Goal: Task Accomplishment & Management: Manage account settings

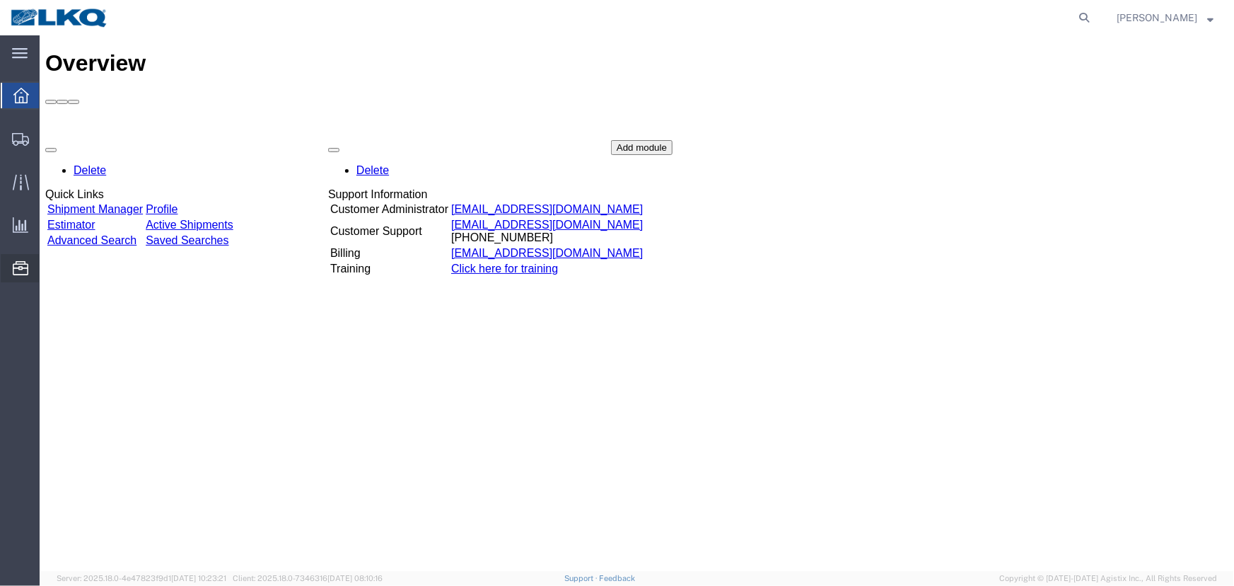
click at [0, 0] on span "Location Appointment" at bounding box center [0, 0] width 0 height 0
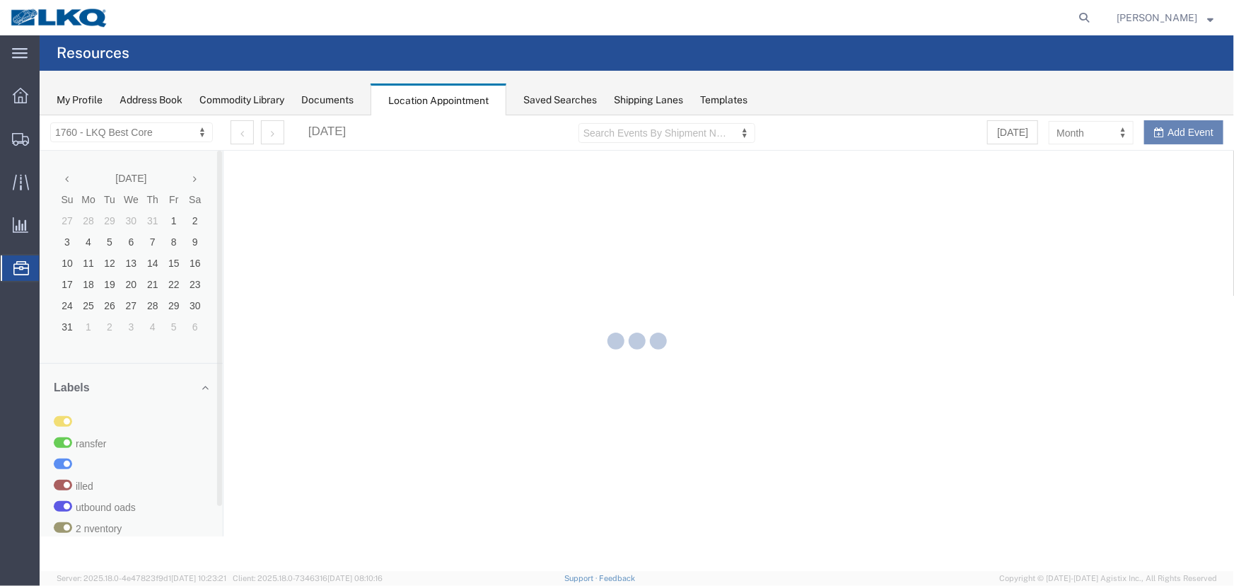
select select "27634"
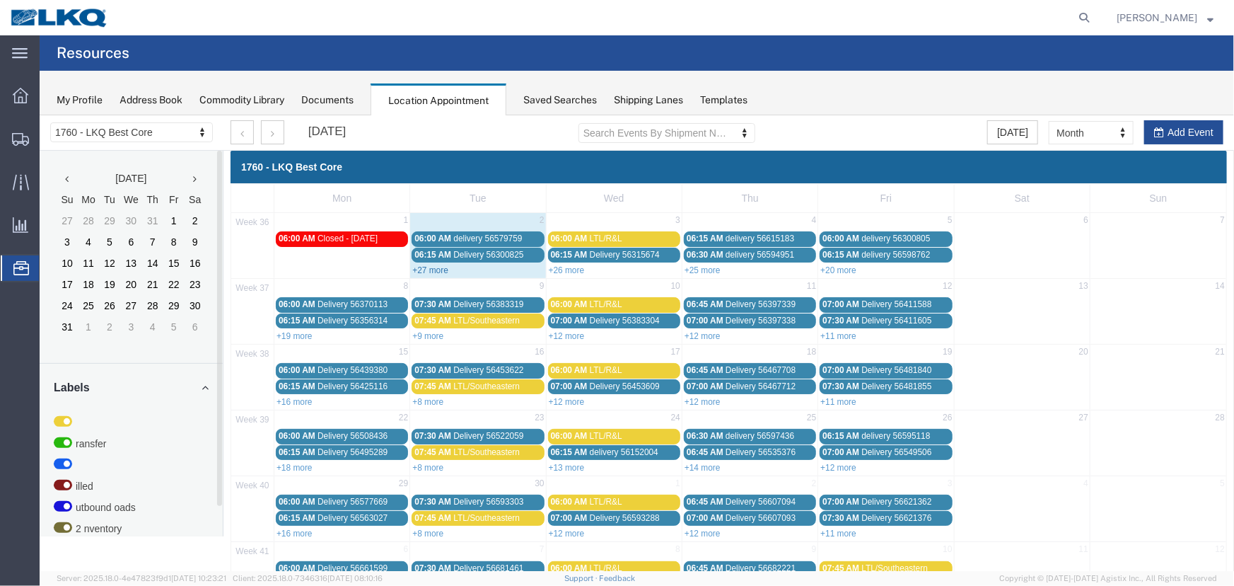
click at [431, 268] on link "+27 more" at bounding box center [430, 269] width 36 height 10
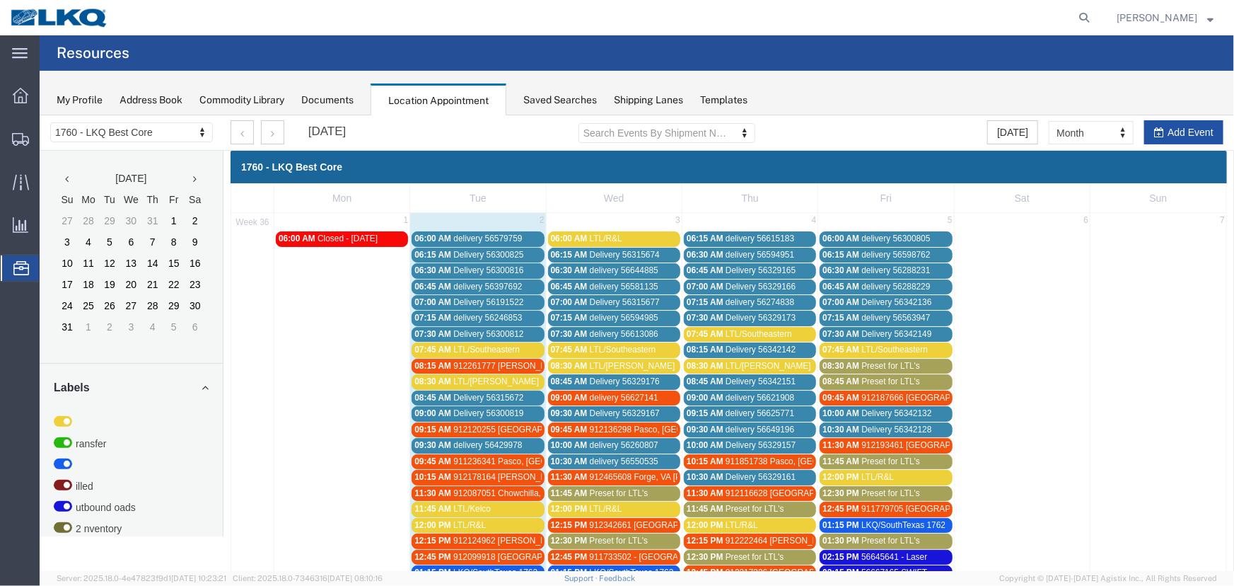
click at [1157, 134] on button "Add Event" at bounding box center [1183, 132] width 79 height 24
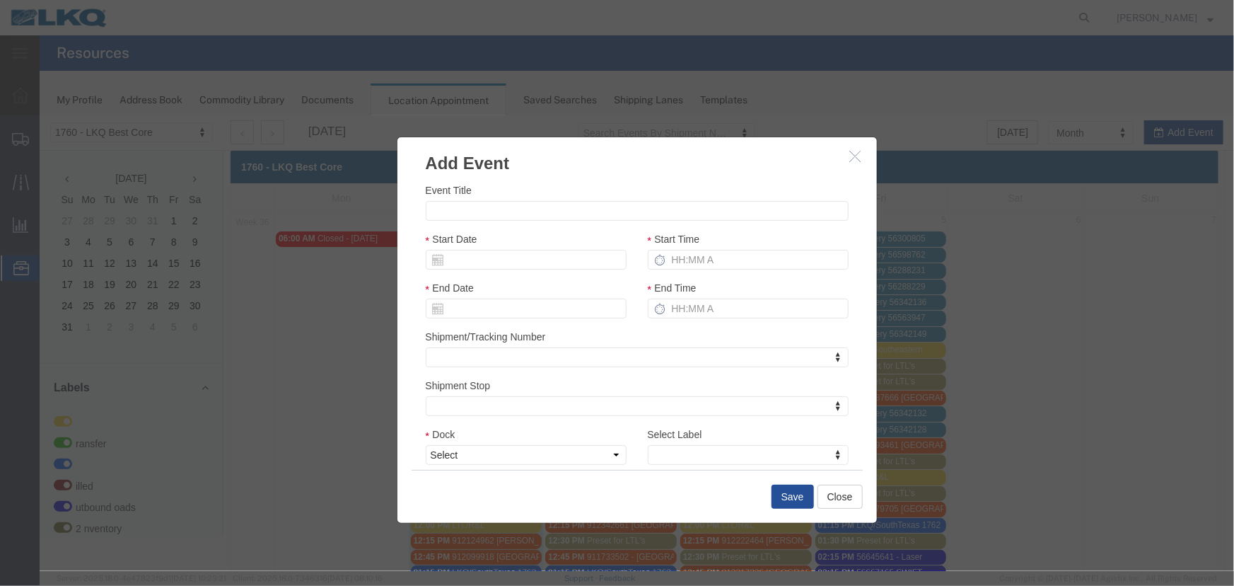
click at [854, 154] on icon "button" at bounding box center [854, 155] width 11 height 12
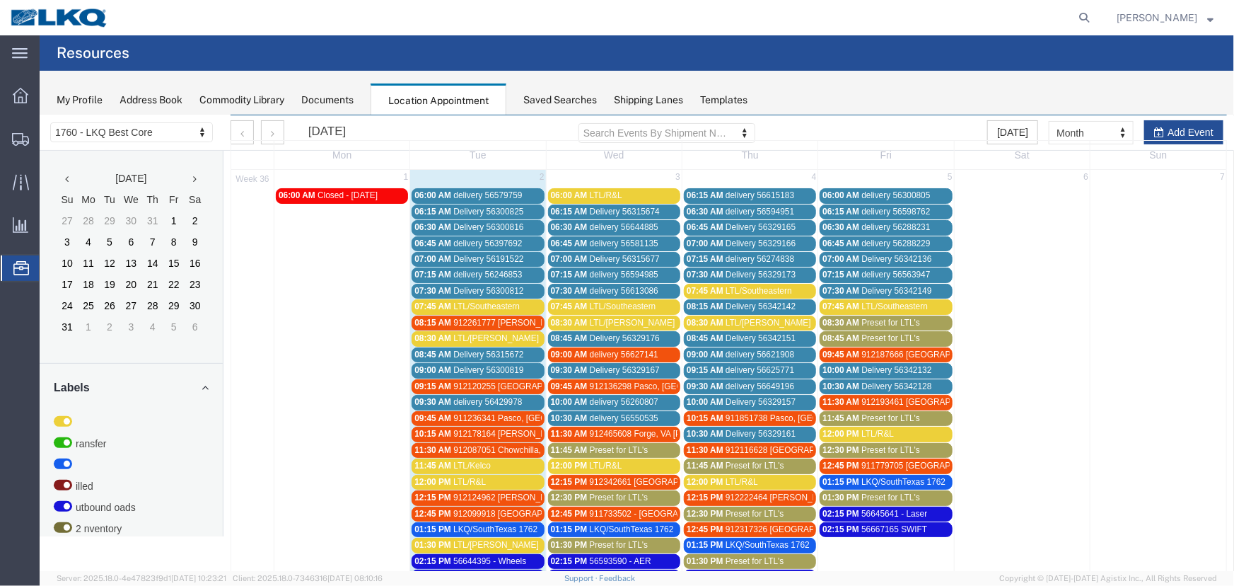
scroll to position [64, 0]
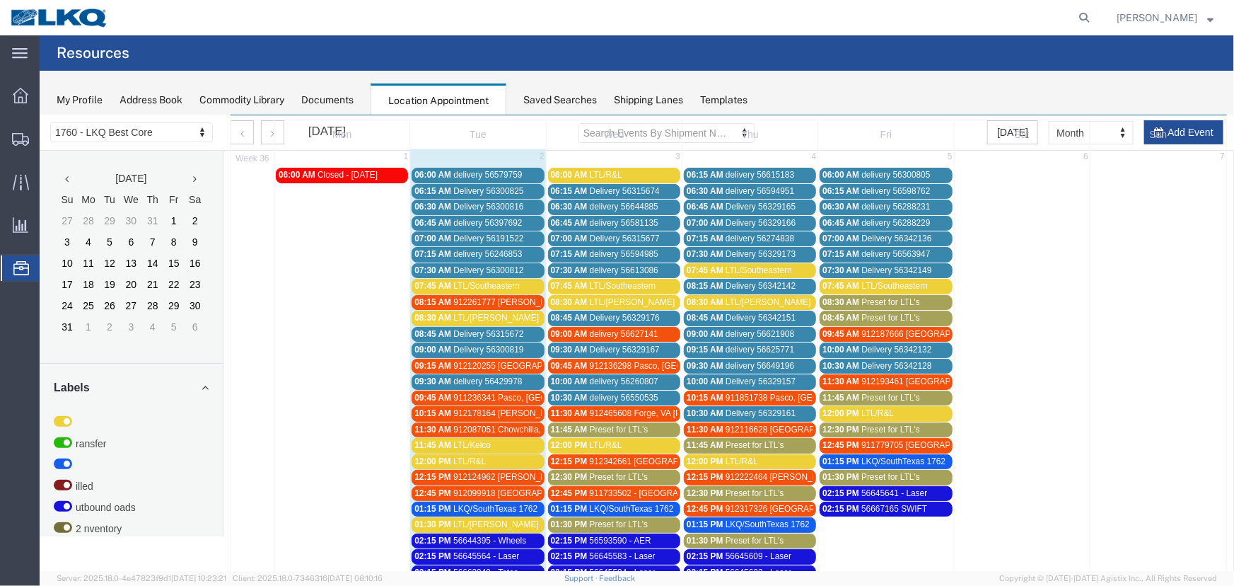
click at [641, 455] on span "912342661 [GEOGRAPHIC_DATA], [GEOGRAPHIC_DATA] [PERSON_NAME]" at bounding box center [737, 460] width 296 height 10
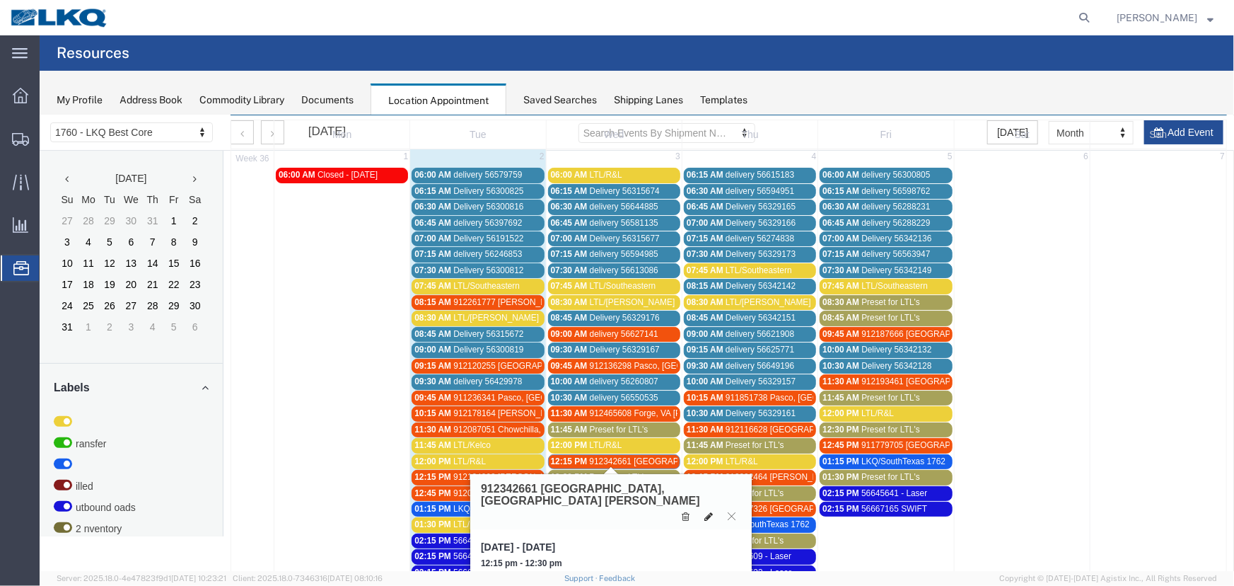
click at [709, 511] on icon at bounding box center [708, 516] width 8 height 10
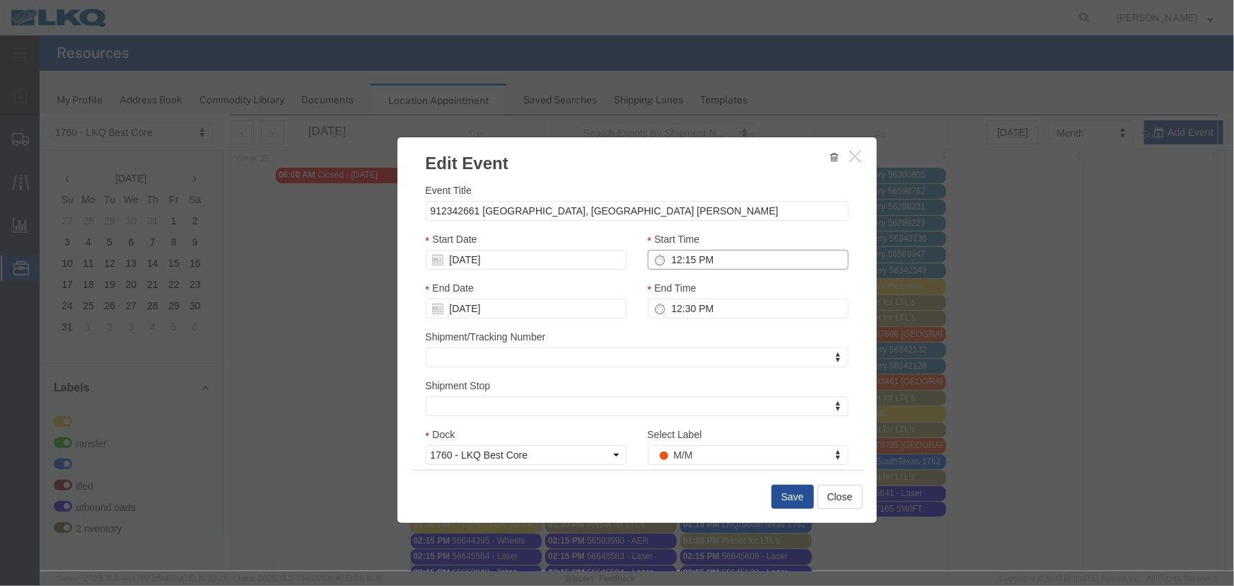
click at [708, 258] on input "12:15 PM" at bounding box center [747, 259] width 201 height 20
type input "10:15 PM"
type input "11:15 PM"
type input "10:00 PM"
type input "11:00 PM"
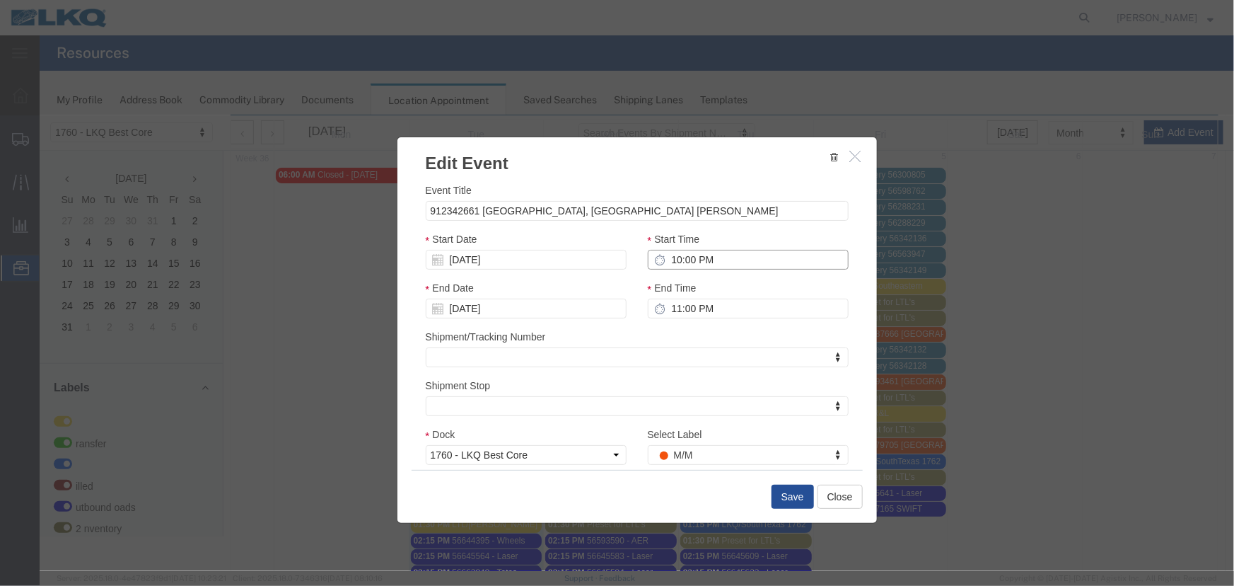
type input "10:00 AM"
type input "11:00 AM"
type input "10:00 AM"
click at [501, 262] on input "[DATE]" at bounding box center [525, 259] width 201 height 20
click at [474, 326] on td "2" at bounding box center [477, 326] width 21 height 21
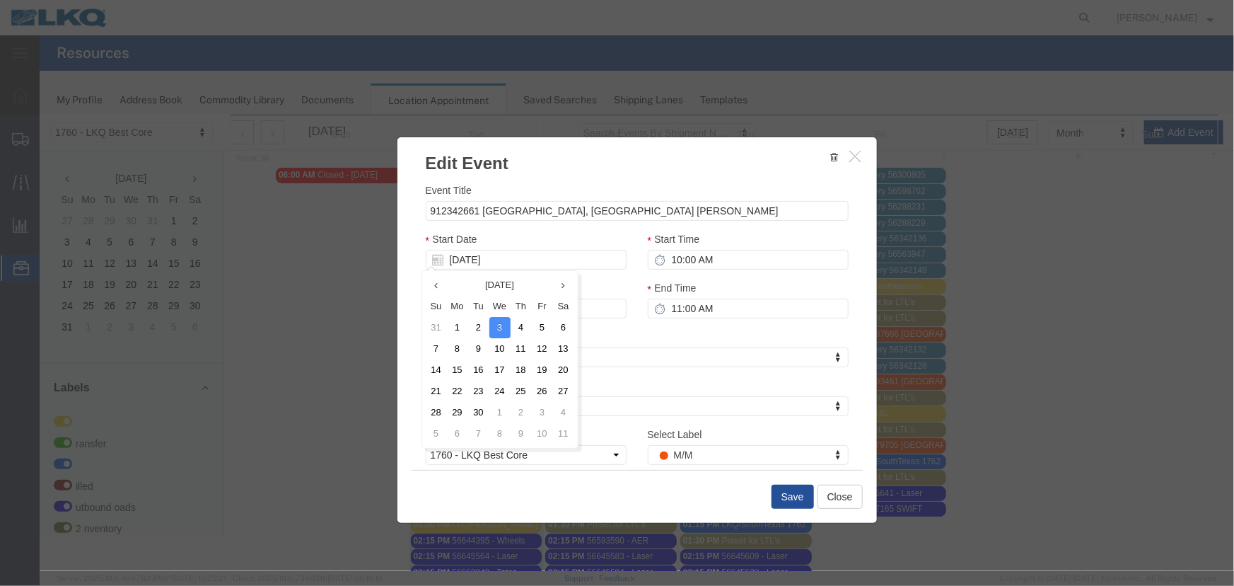
type input "[DATE]"
click at [777, 492] on button "Save" at bounding box center [792, 496] width 42 height 24
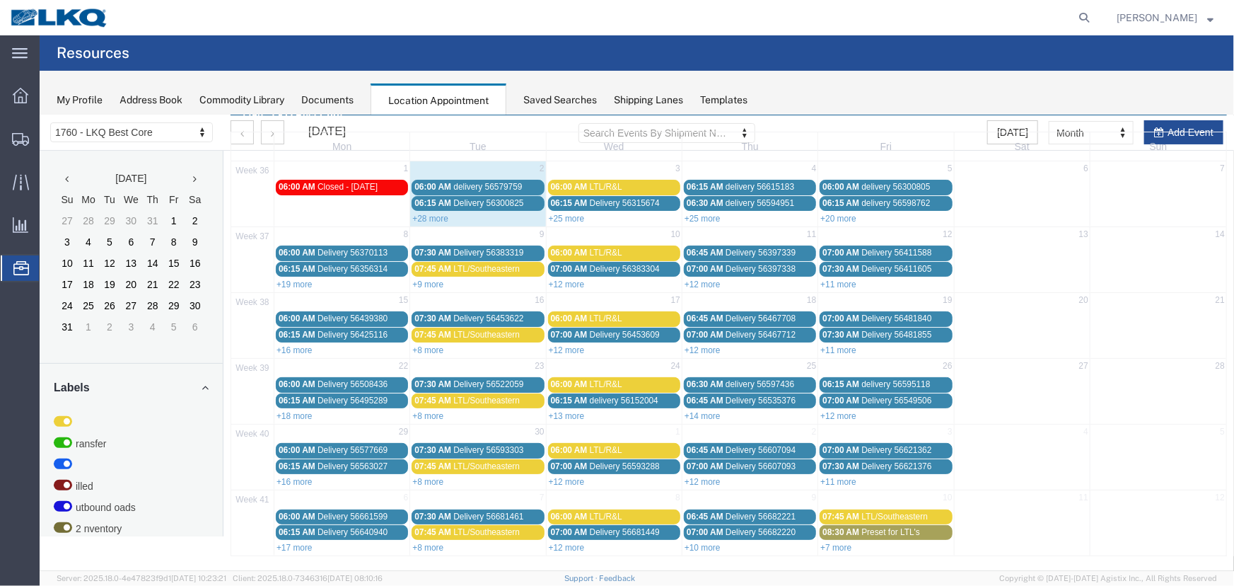
scroll to position [48, 0]
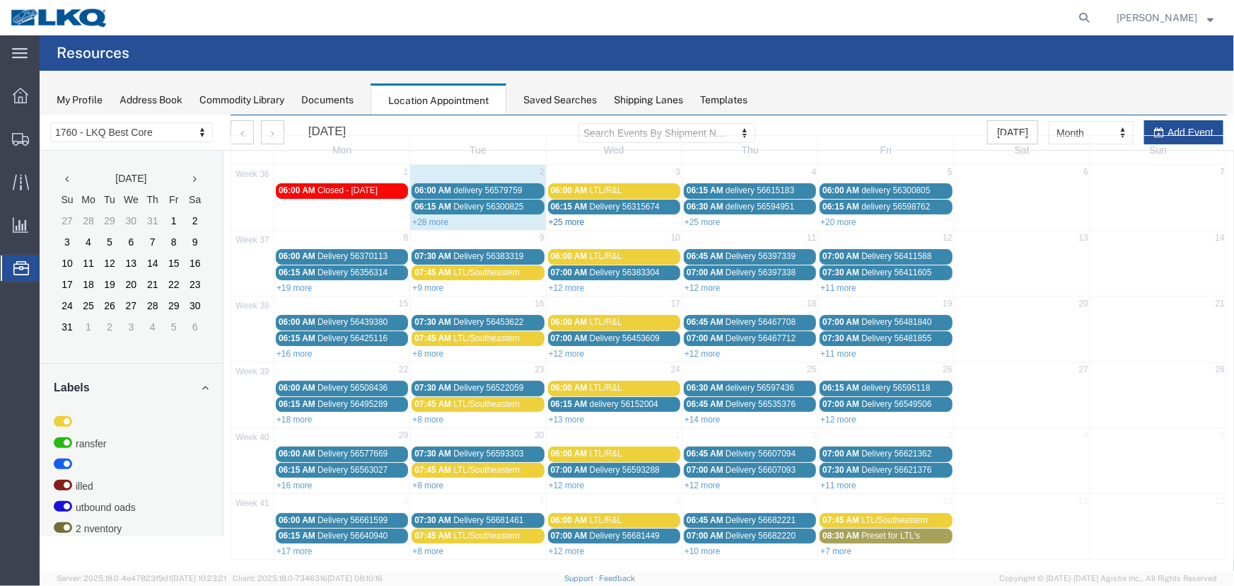
click at [571, 219] on link "+25 more" at bounding box center [566, 221] width 36 height 10
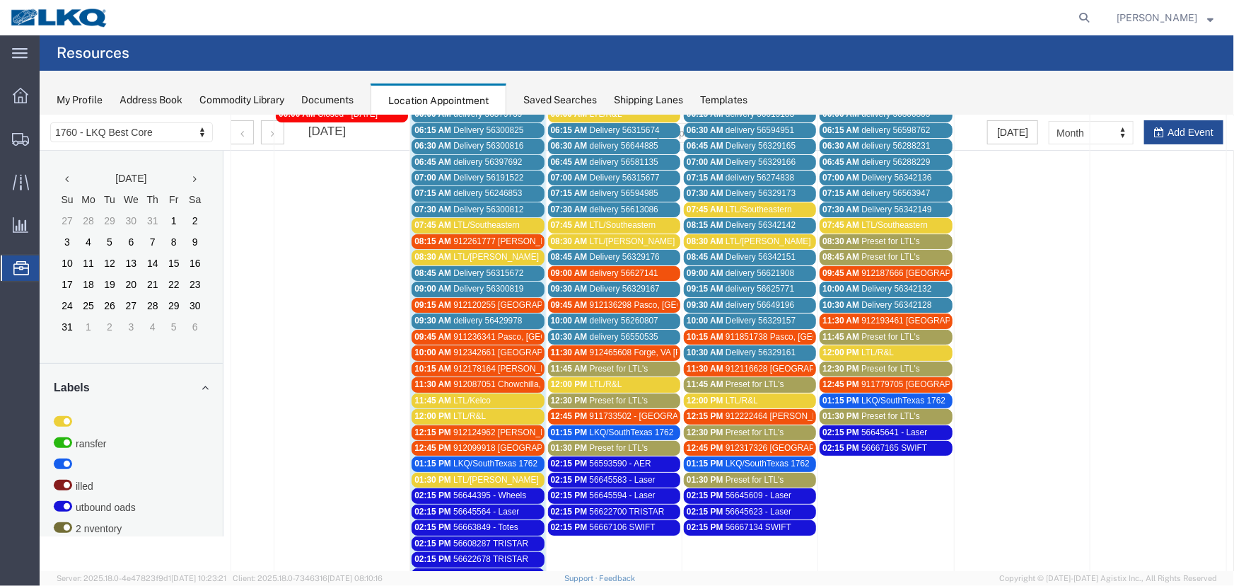
scroll to position [128, 0]
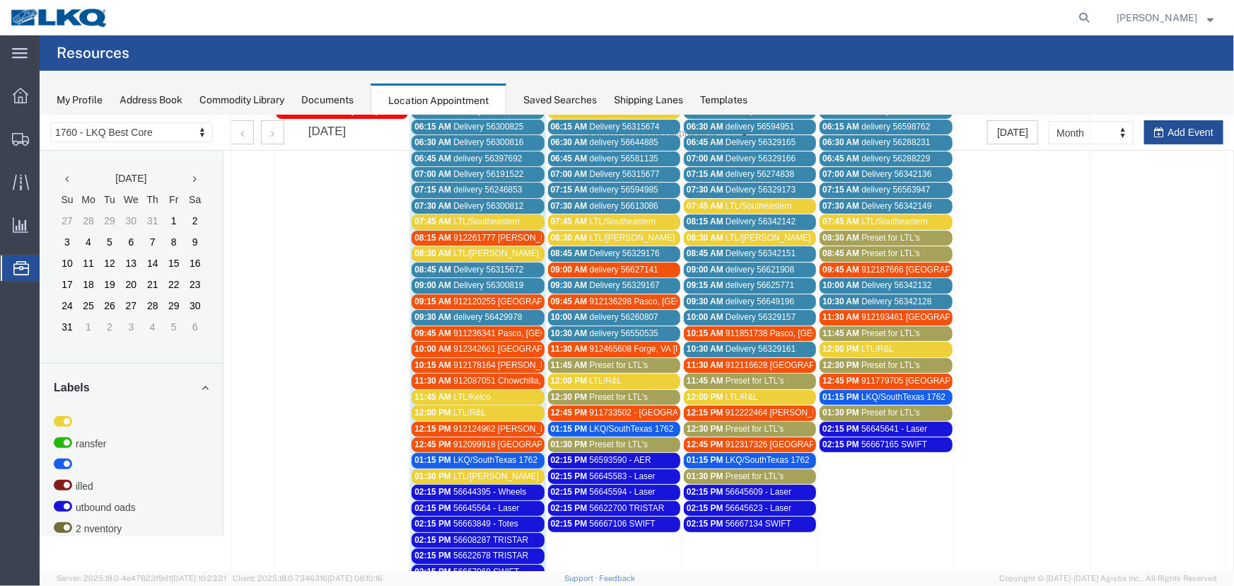
click at [915, 375] on div "12:45 PM 911779705 [GEOGRAPHIC_DATA], [GEOGRAPHIC_DATA]" at bounding box center [885, 380] width 127 height 11
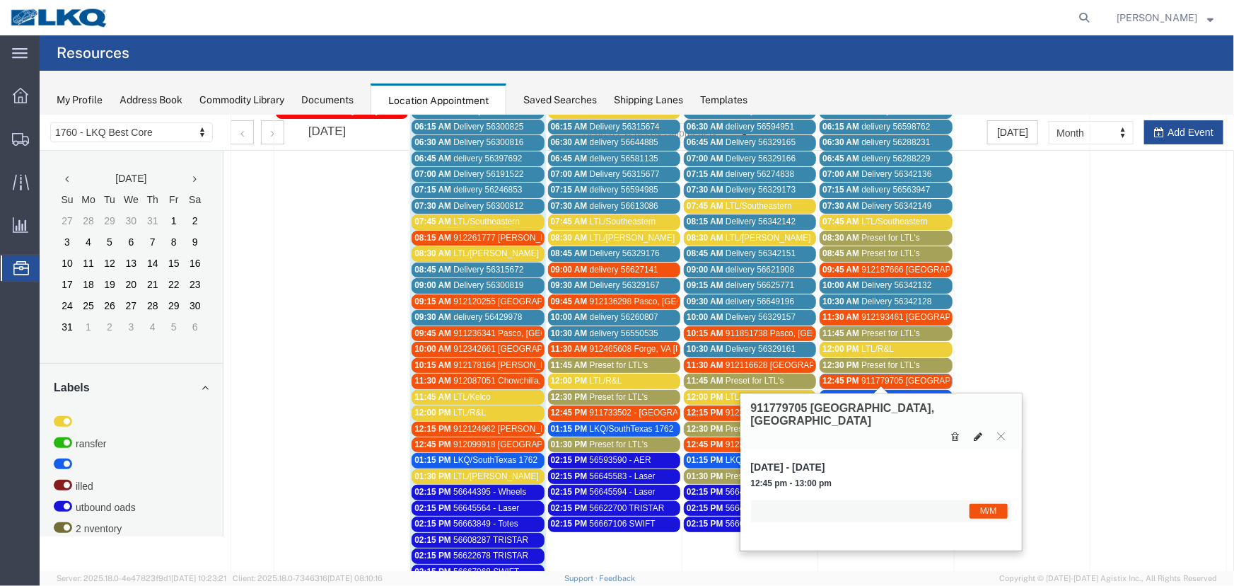
click at [976, 431] on icon at bounding box center [978, 436] width 8 height 10
select select "1"
select select "24"
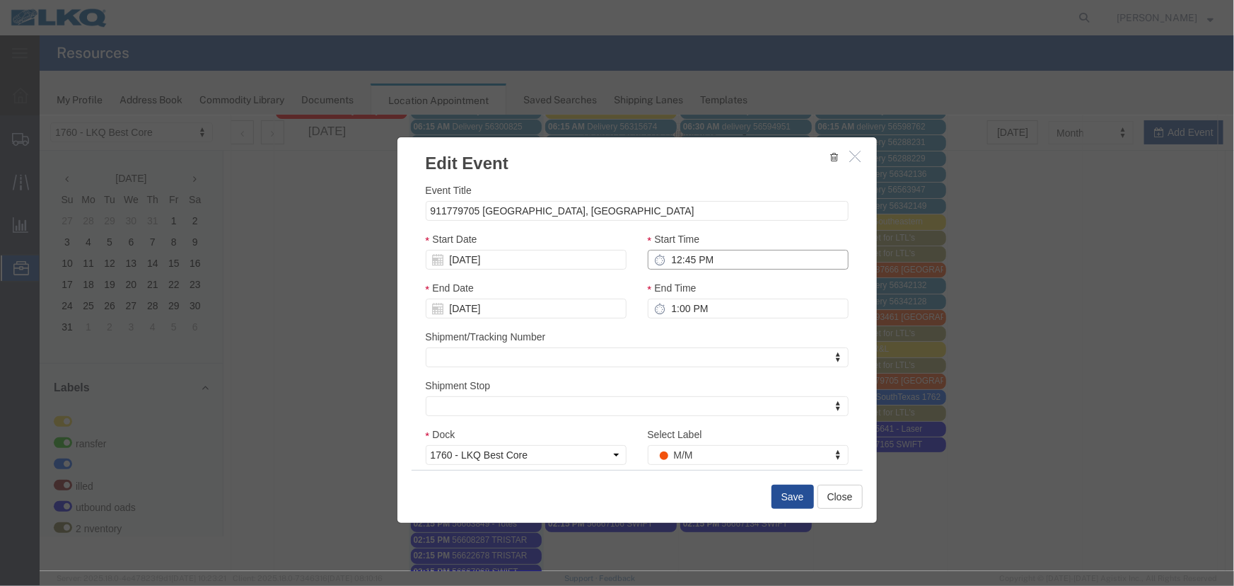
click at [717, 264] on input "12:45 PM" at bounding box center [747, 259] width 201 height 20
type input "10:45 PM"
type input "11:45 PM"
type input "10:30 PM"
type input "11:30 PM"
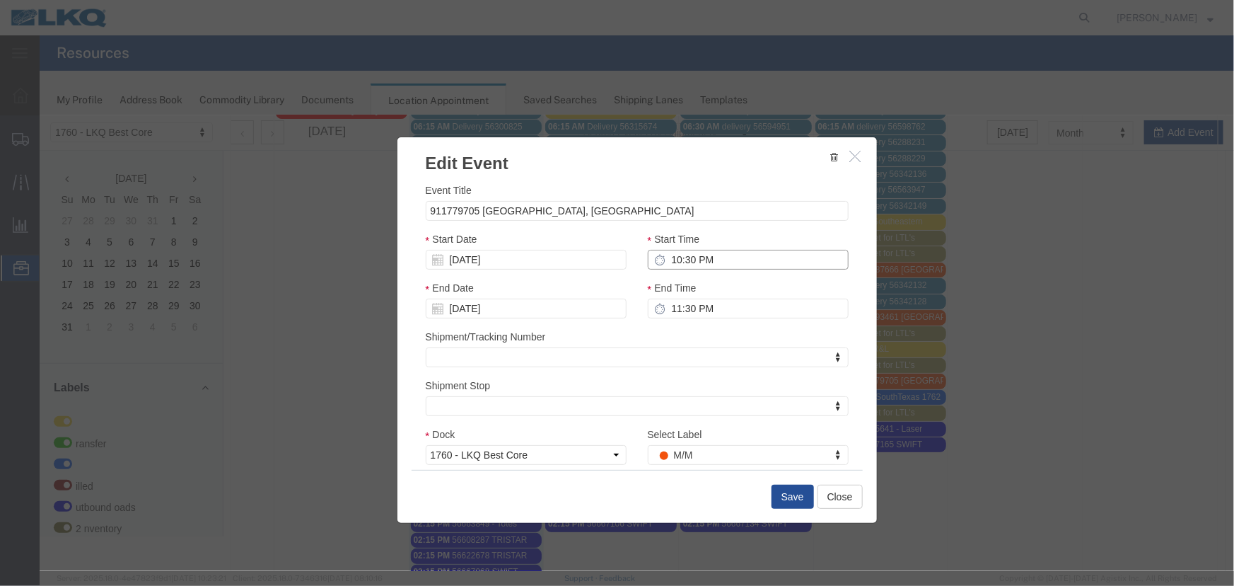
type input "10:30 AM"
type input "11:30 AM"
type input "10:30 AM"
click at [511, 262] on input "[DATE]" at bounding box center [525, 259] width 201 height 20
click at [477, 327] on td "2" at bounding box center [477, 326] width 21 height 21
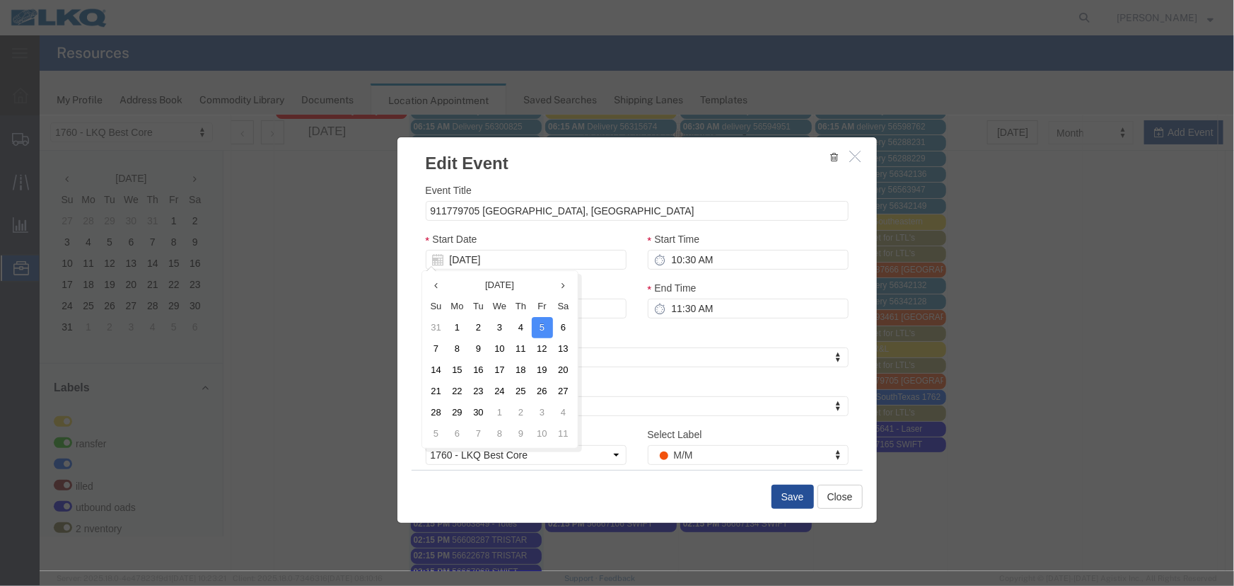
type input "[DATE]"
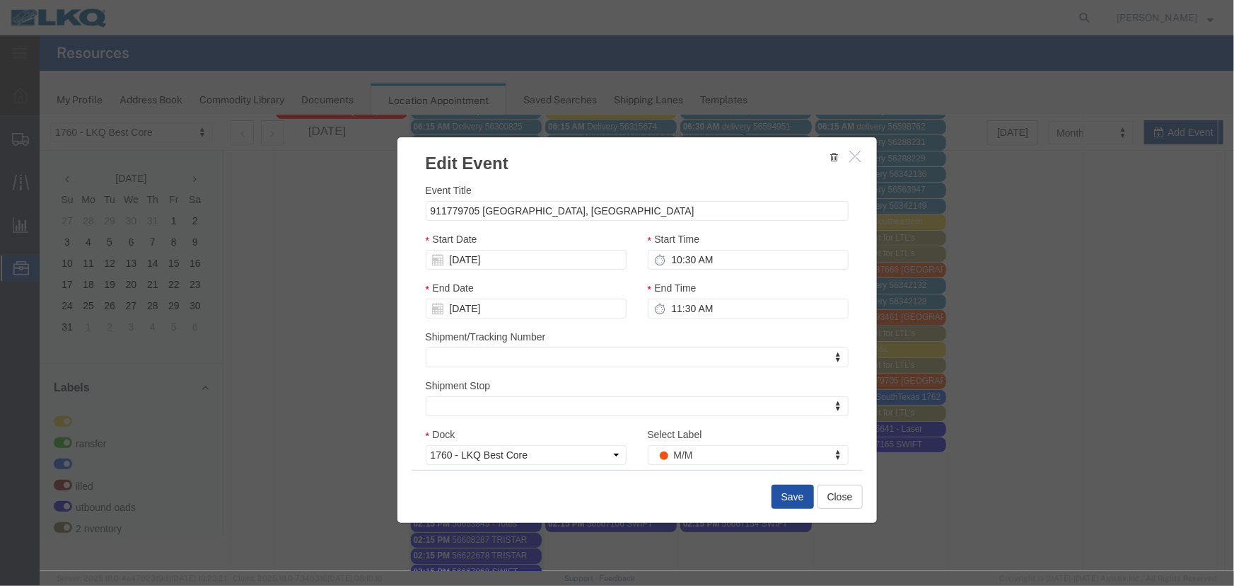
click at [777, 498] on button "Save" at bounding box center [792, 496] width 42 height 24
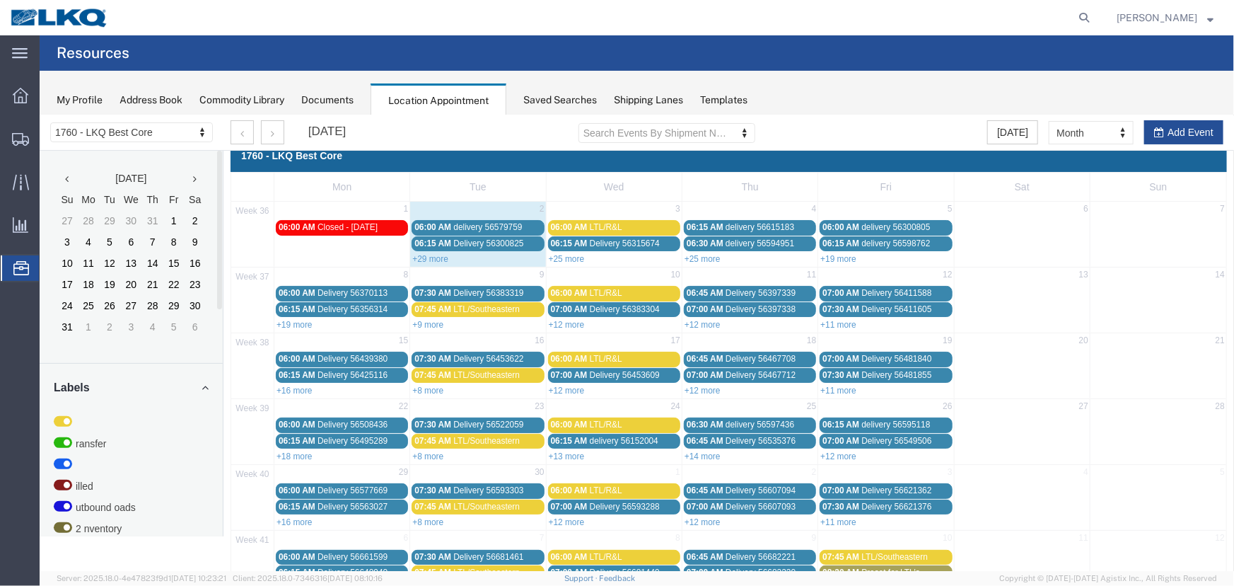
scroll to position [48, 0]
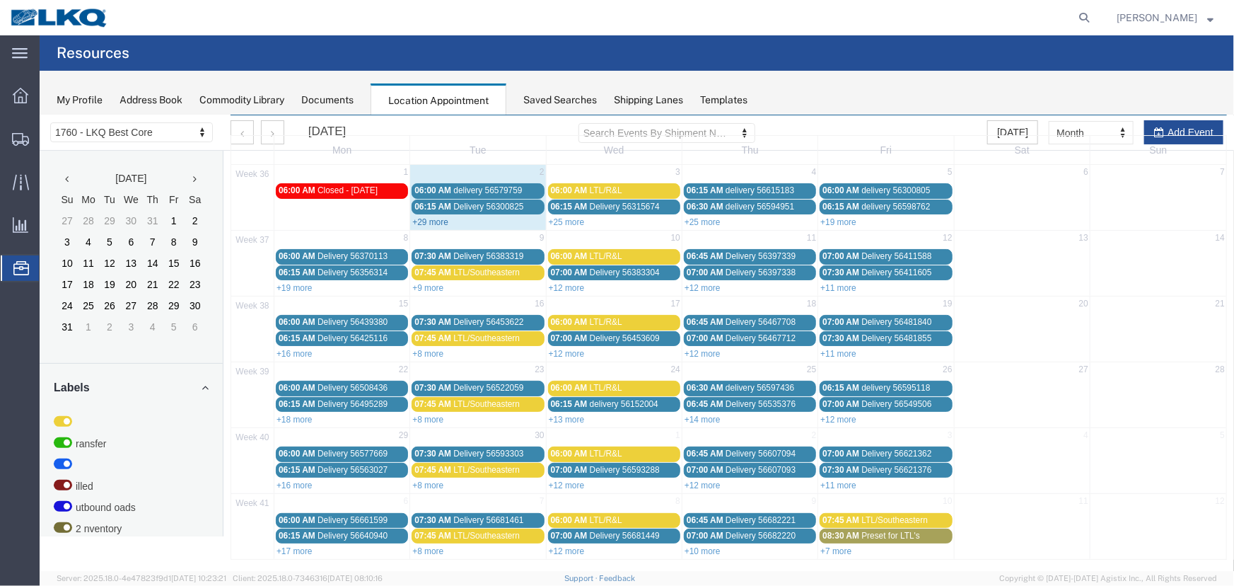
click at [429, 223] on link "+29 more" at bounding box center [430, 221] width 36 height 10
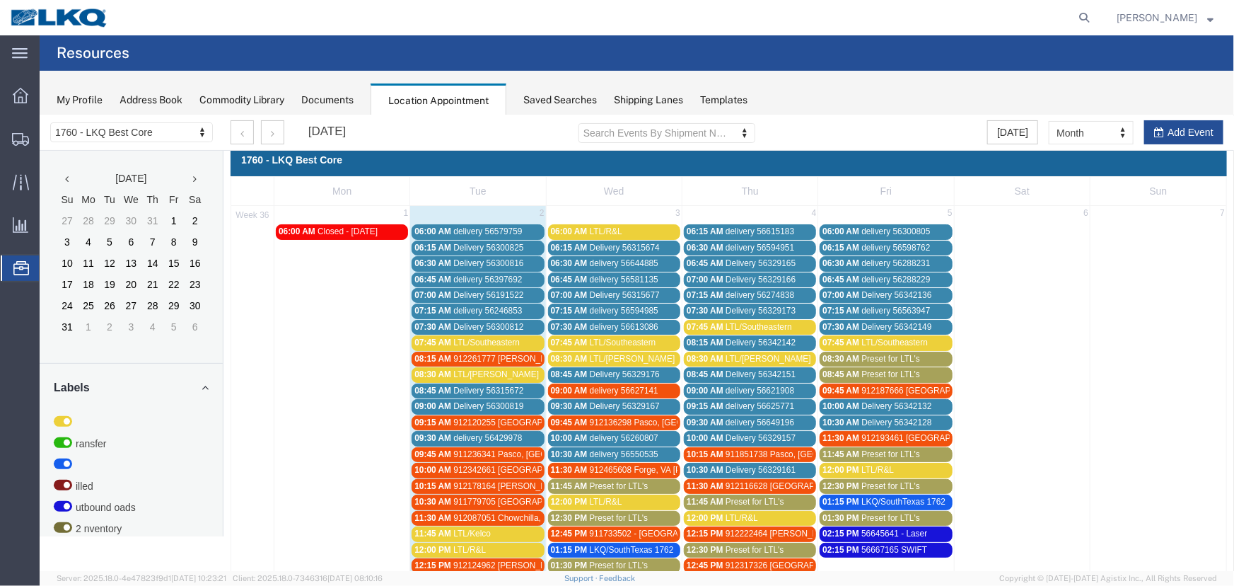
scroll to position [0, 0]
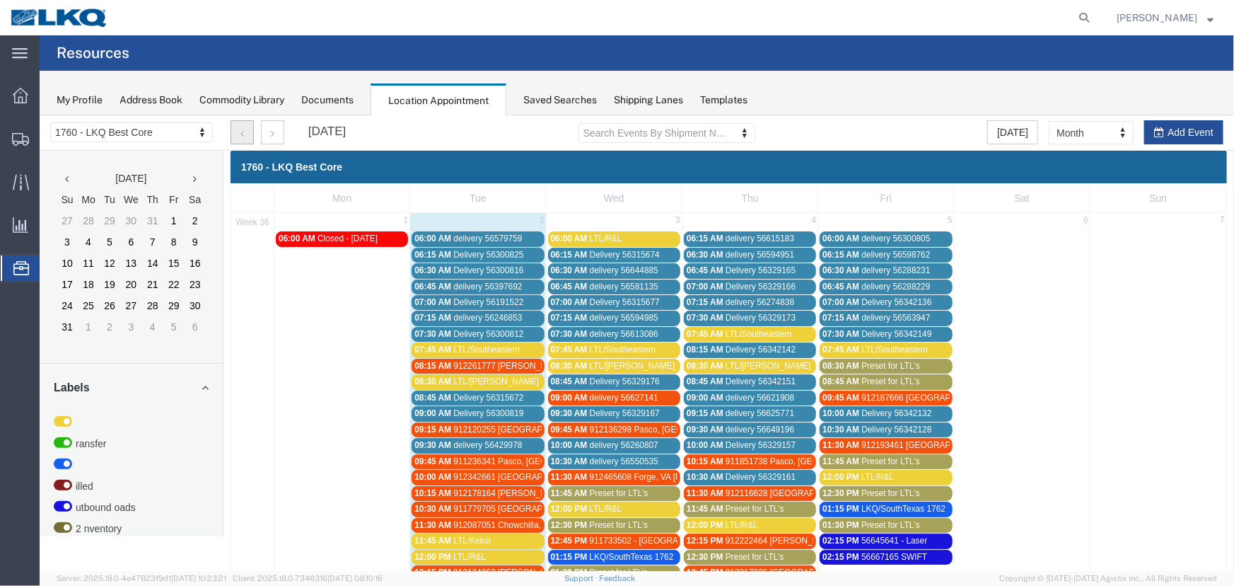
click at [236, 127] on button "button" at bounding box center [241, 132] width 23 height 24
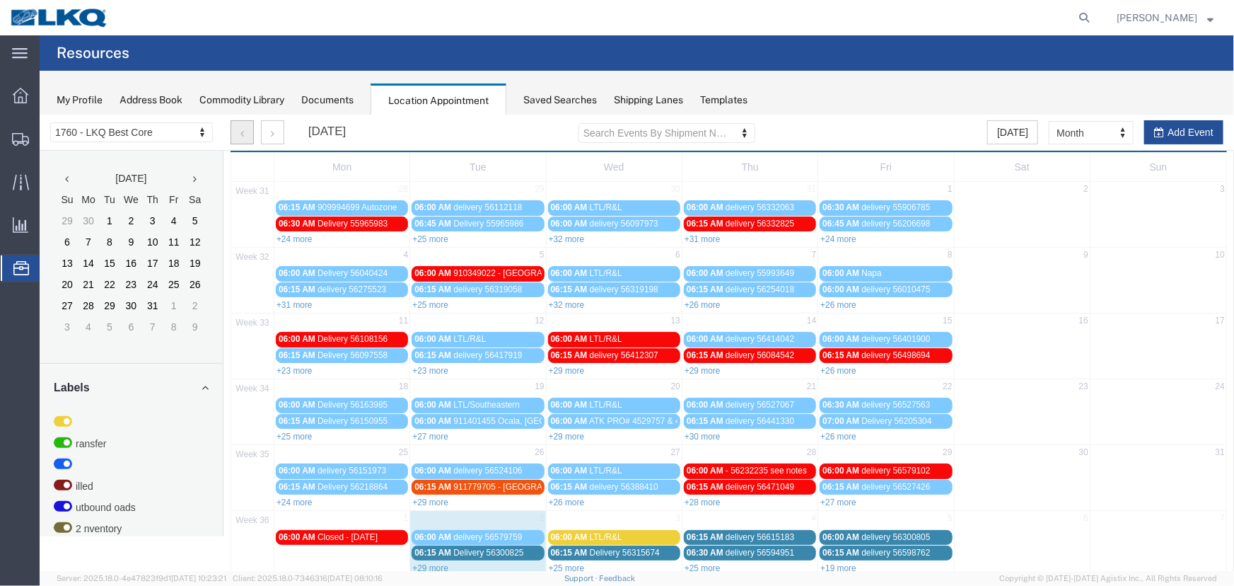
scroll to position [48, 0]
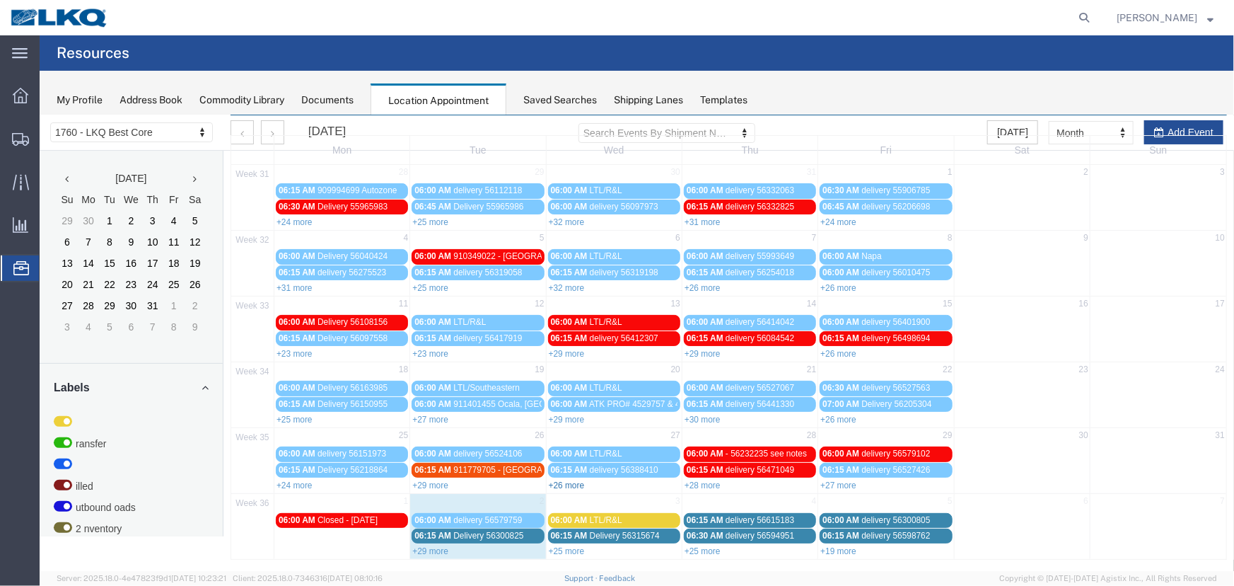
click at [571, 482] on link "+26 more" at bounding box center [566, 484] width 36 height 10
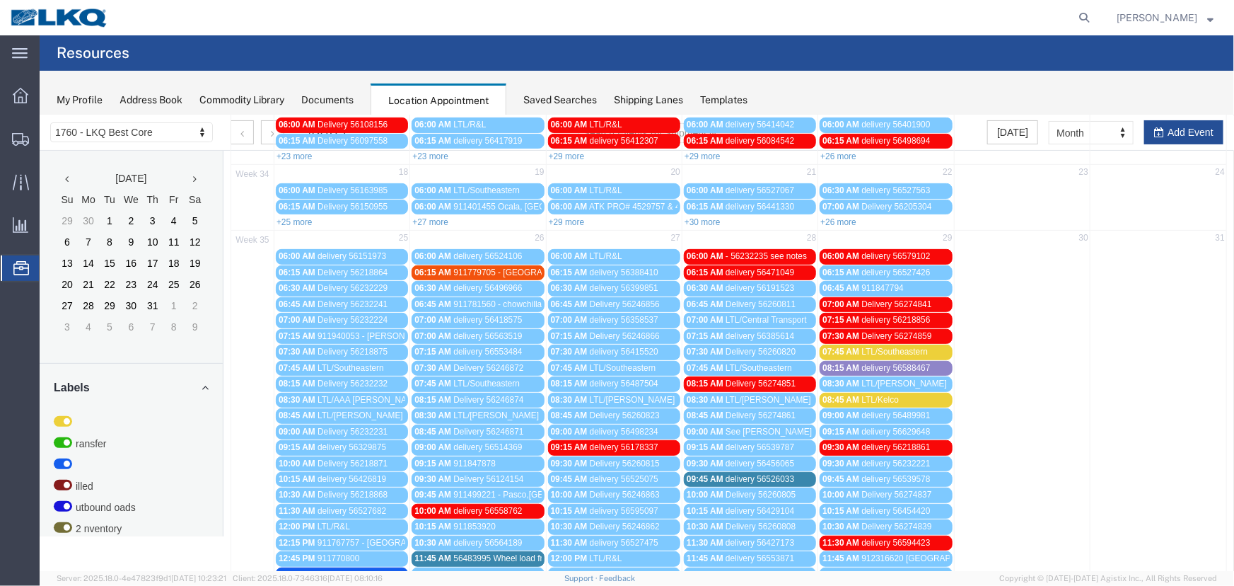
scroll to position [434, 0]
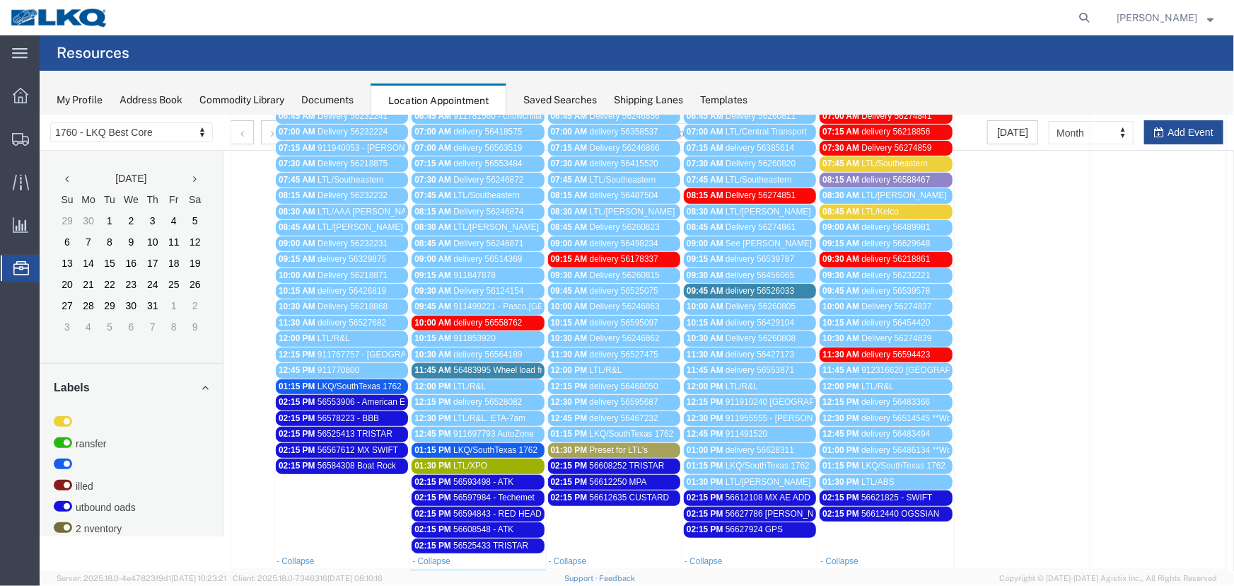
click at [517, 476] on div "02:15 PM 56593498 - ATK" at bounding box center [477, 481] width 127 height 11
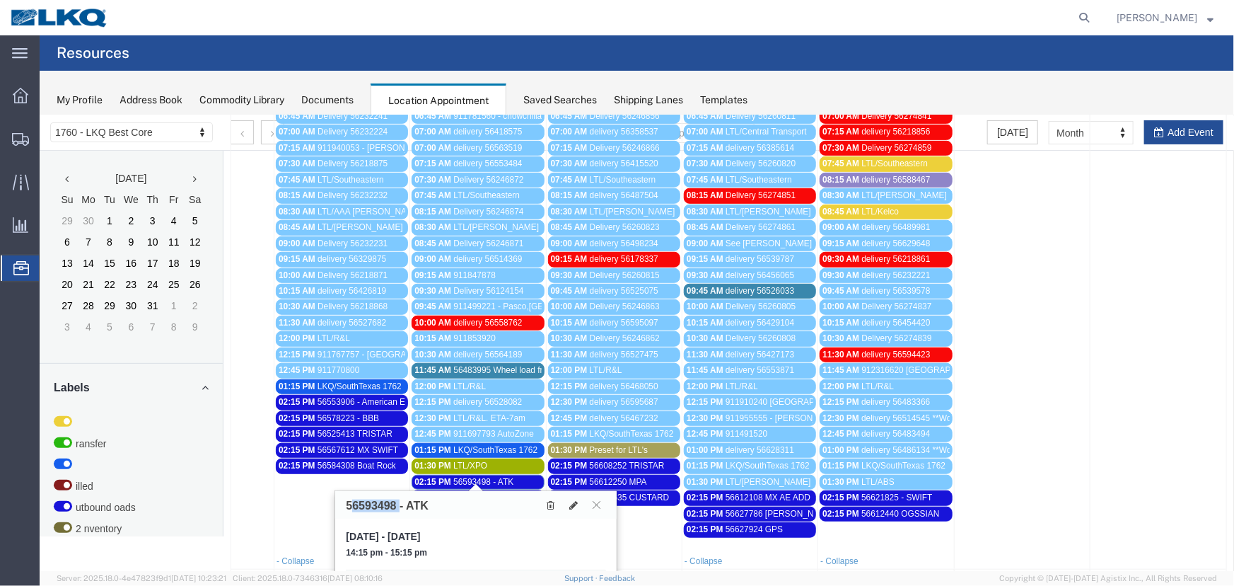
drag, startPoint x: 397, startPoint y: 502, endPoint x: 342, endPoint y: 501, distance: 54.5
click at [342, 501] on div "56593498 - ATK" at bounding box center [475, 504] width 281 height 28
copy h3 "56593498"
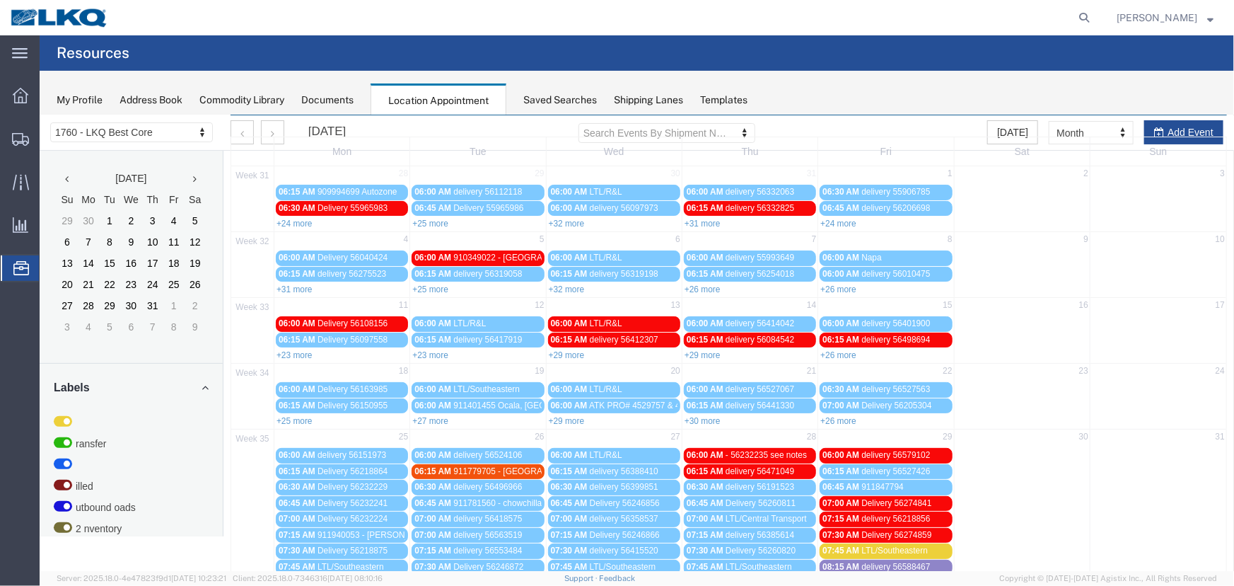
scroll to position [0, 0]
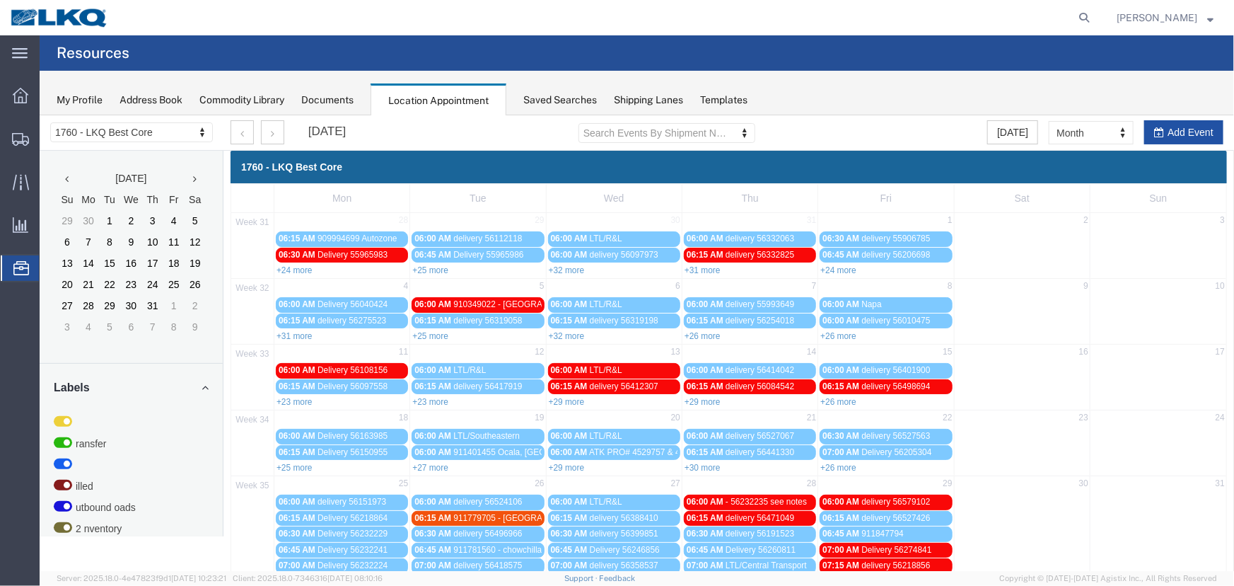
click at [1153, 127] on icon "button" at bounding box center [1158, 132] width 10 height 10
select select
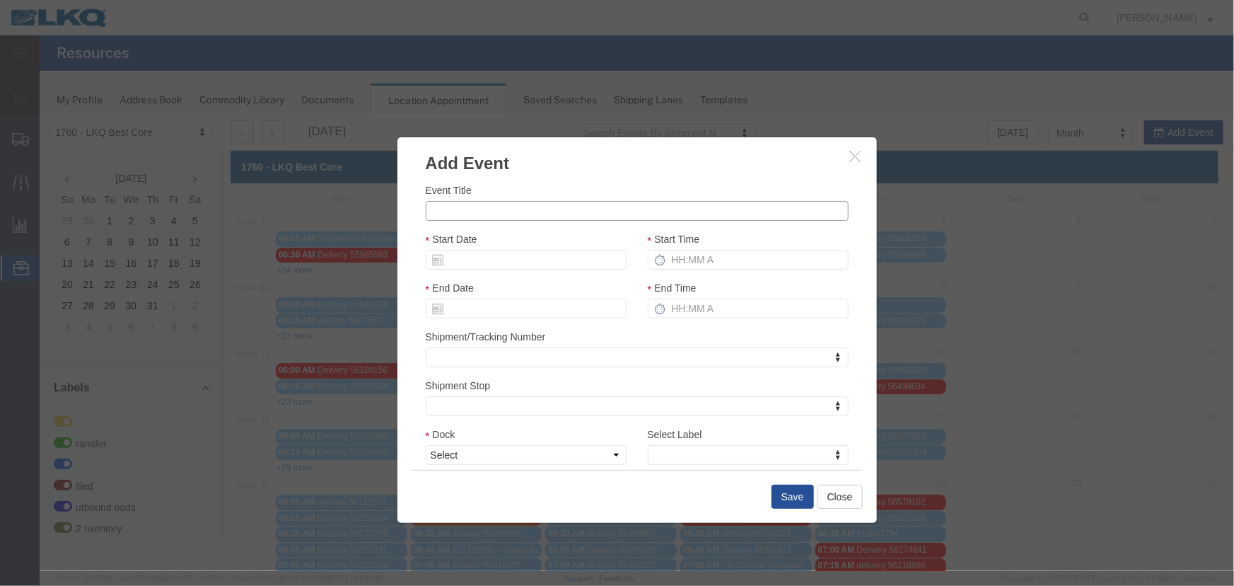
click at [508, 209] on input "Event Title" at bounding box center [636, 210] width 423 height 20
paste input "56683651"
type input "56683651 - ATK"
click at [529, 255] on input "Start Date" at bounding box center [525, 259] width 201 height 20
click at [501, 327] on td "3" at bounding box center [499, 325] width 21 height 21
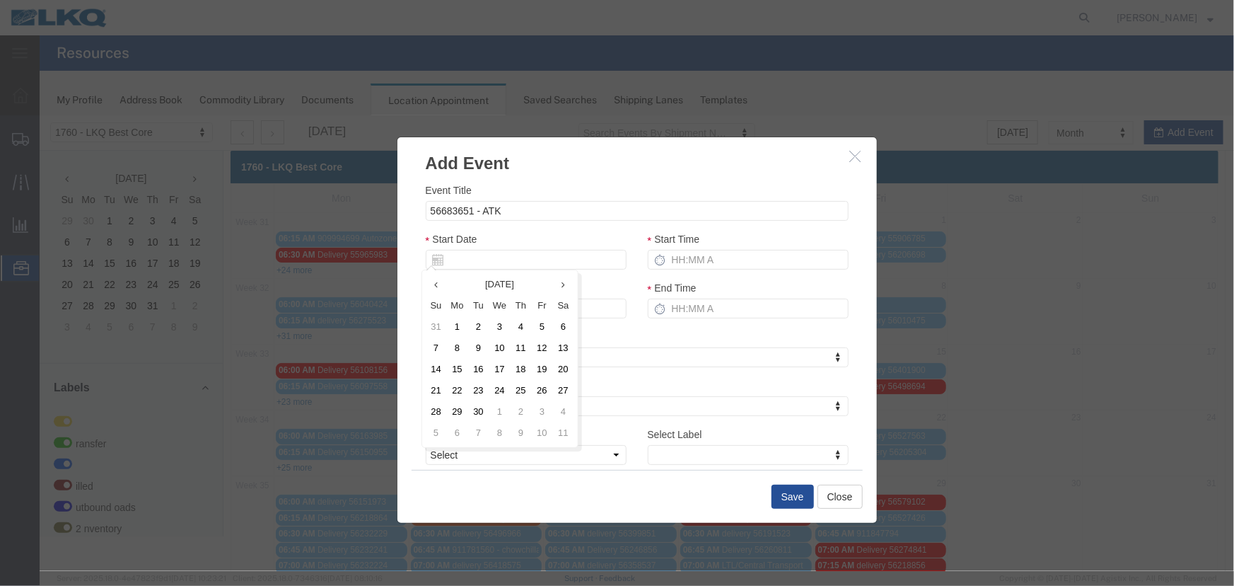
type input "[DATE]"
click at [690, 255] on input "Start Time" at bounding box center [747, 259] width 201 height 20
type input "2:15 PM"
type input "3:15 PM"
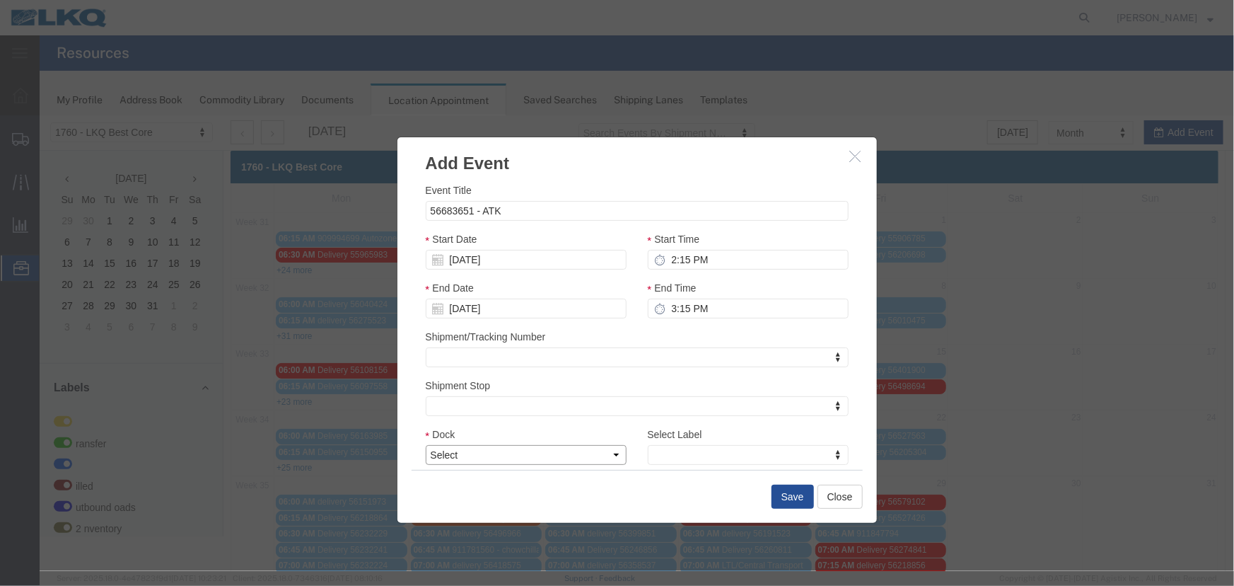
click at [506, 448] on select "Select 1760 - LKQ Best Core 1760 - Outbound Loads" at bounding box center [525, 454] width 201 height 20
select select "1"
click at [425, 444] on select "Select 1760 - LKQ Best Core 1760 - Outbound Loads" at bounding box center [525, 454] width 201 height 20
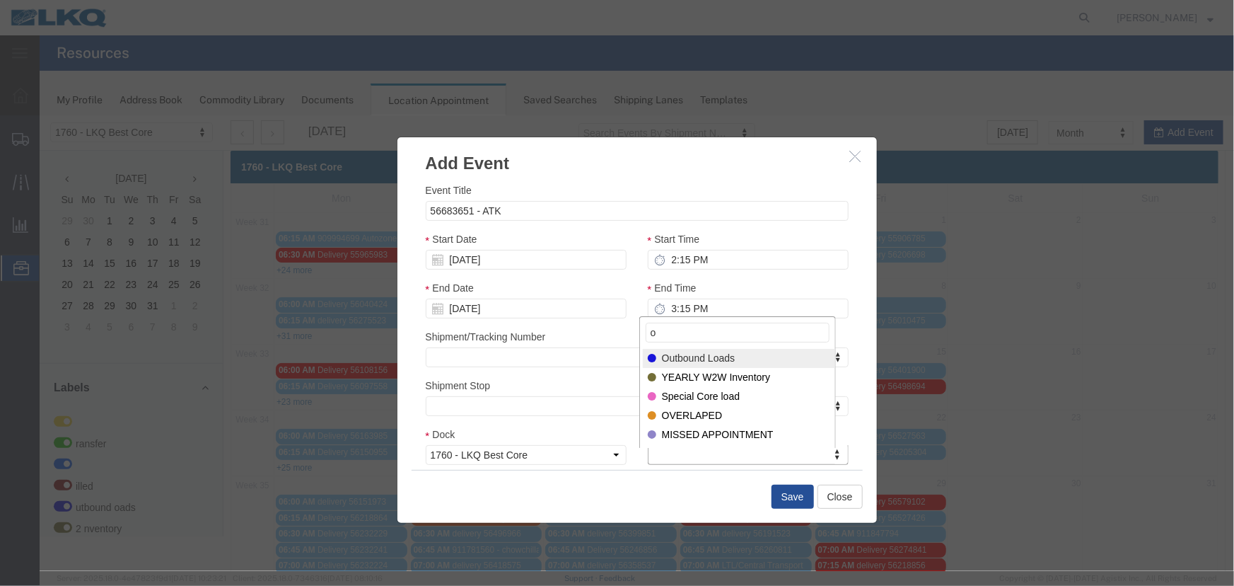
type input "o"
select select "80"
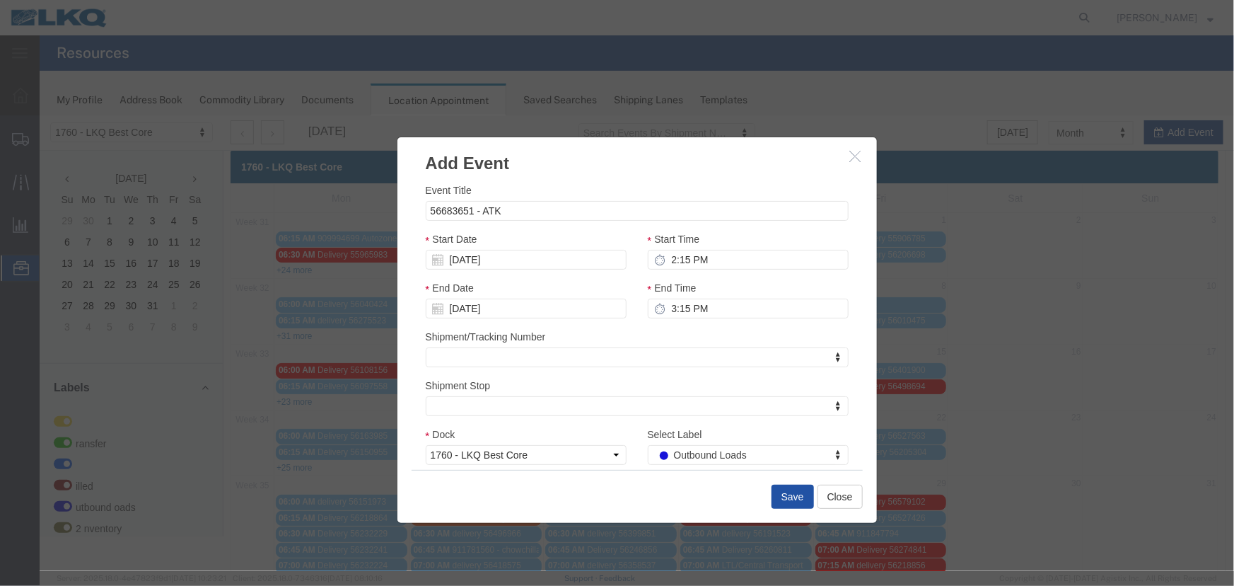
click at [789, 492] on button "Save" at bounding box center [792, 496] width 42 height 24
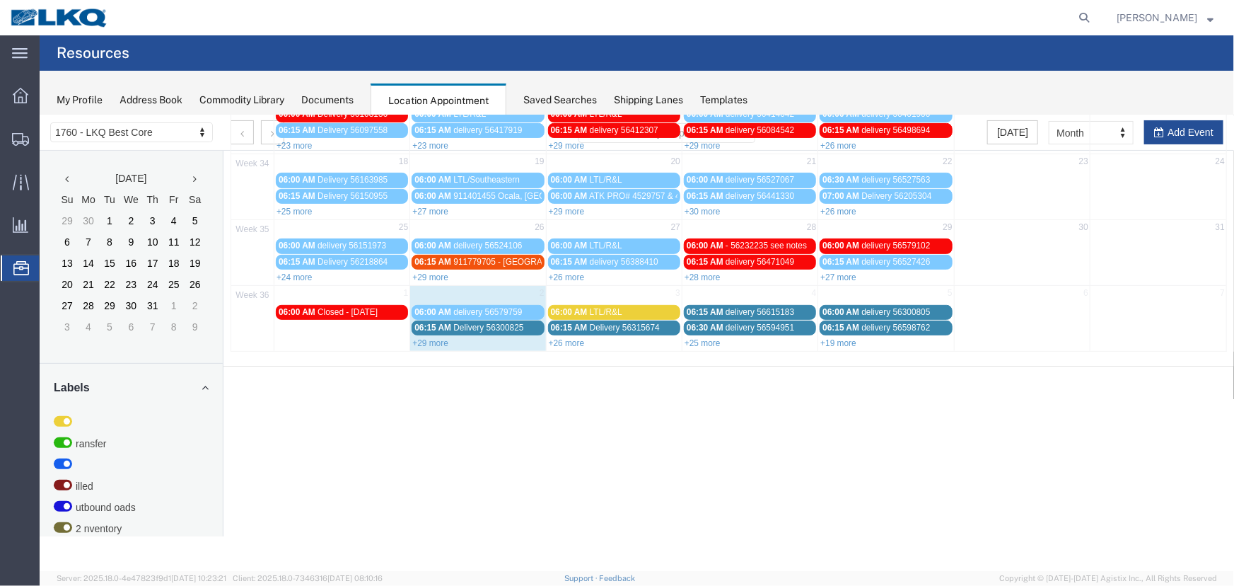
scroll to position [257, 0]
click at [562, 337] on link "+26 more" at bounding box center [566, 342] width 36 height 10
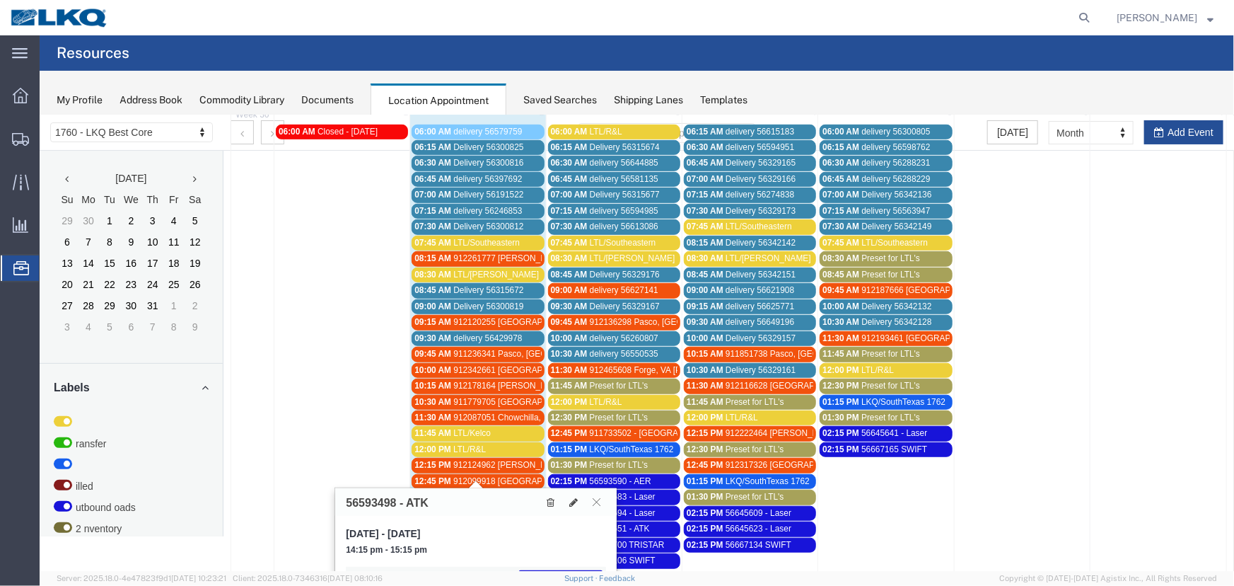
scroll to position [450, 0]
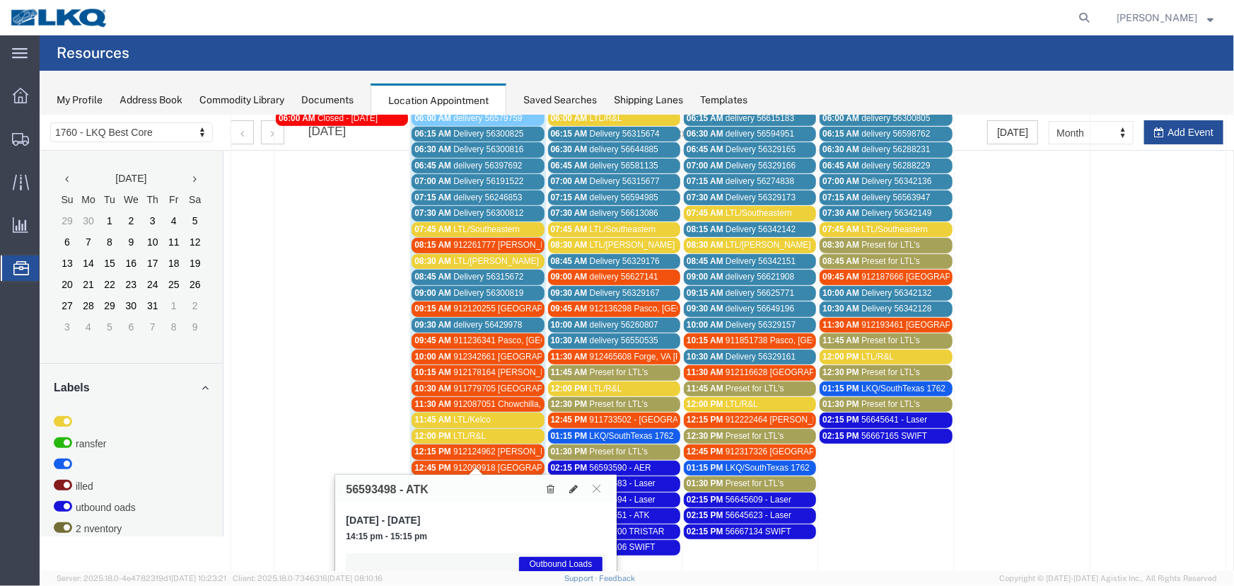
click at [508, 464] on span "912099918 [GEOGRAPHIC_DATA]" at bounding box center [519, 467] width 132 height 10
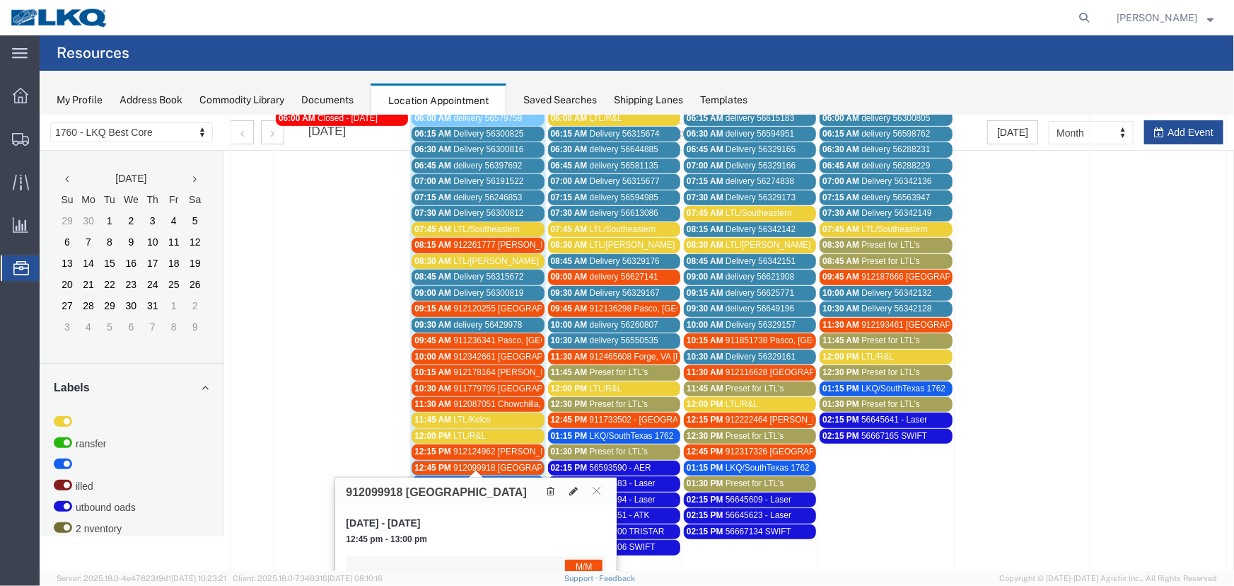
click at [519, 475] on link "01:15 PM LKQ/SouthTexas 1762" at bounding box center [477, 482] width 132 height 15
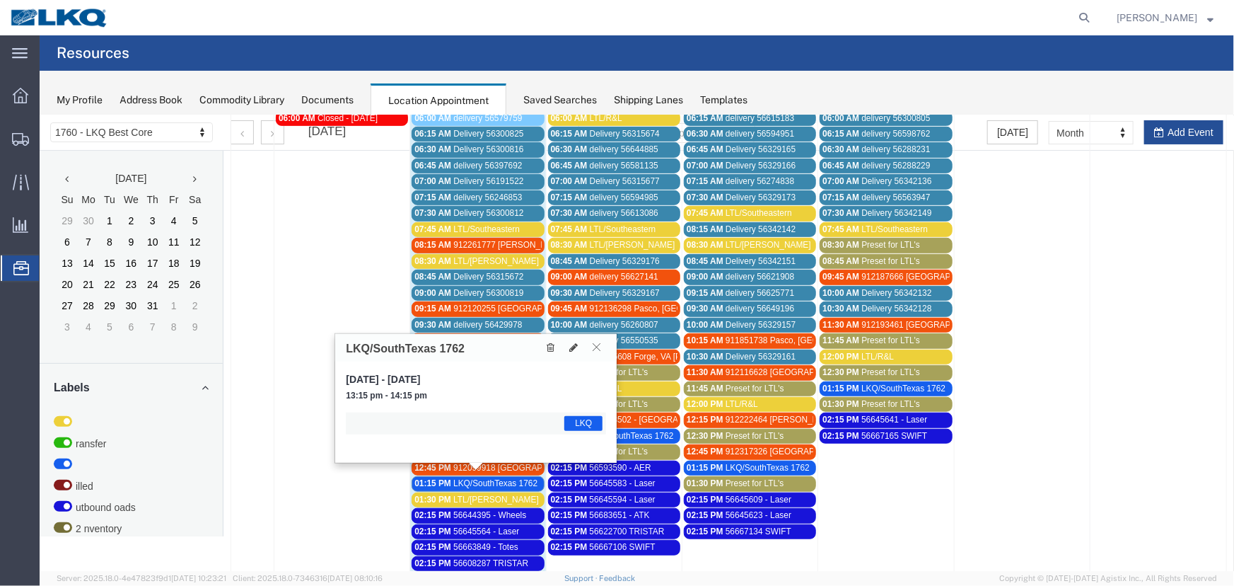
click at [593, 345] on icon at bounding box center [596, 346] width 8 height 8
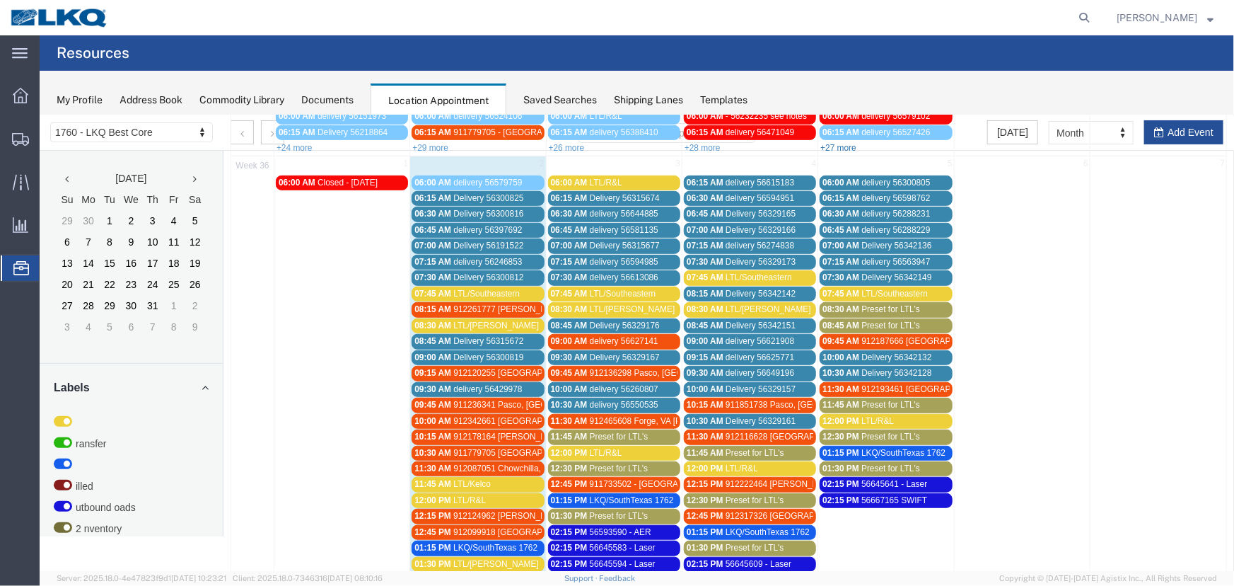
scroll to position [321, 0]
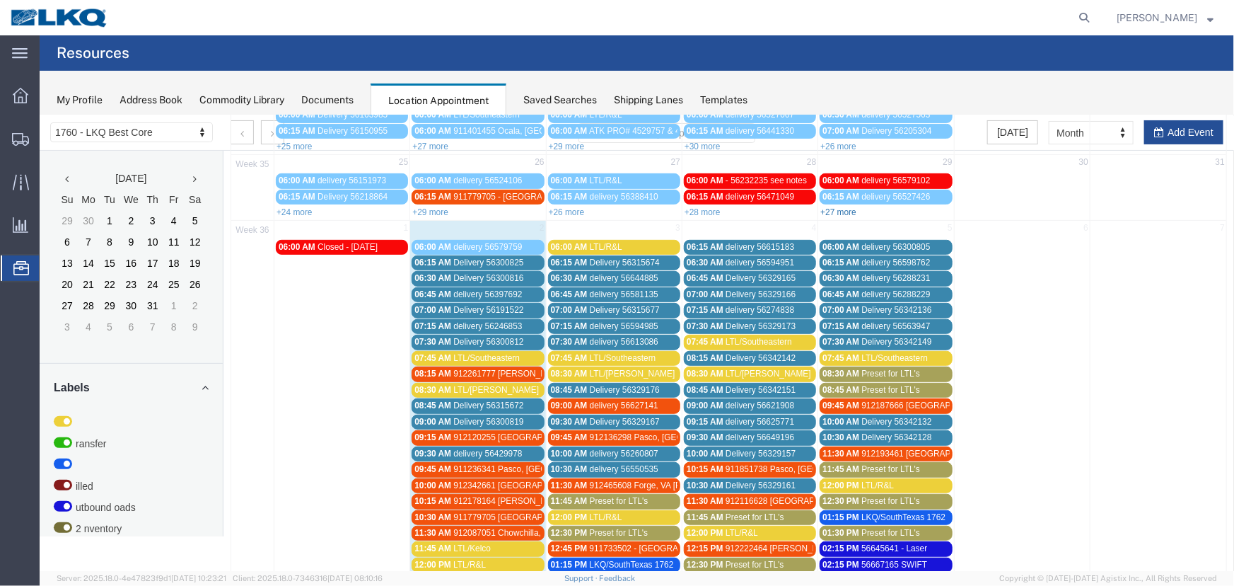
click at [833, 207] on link "+27 more" at bounding box center [838, 212] width 36 height 10
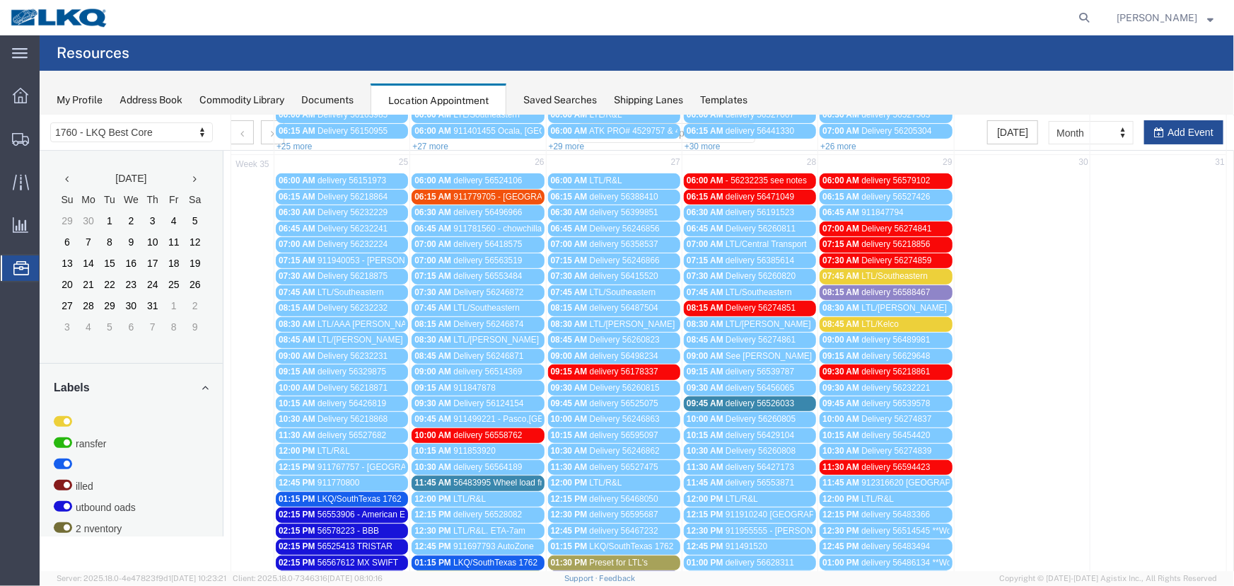
scroll to position [450, 0]
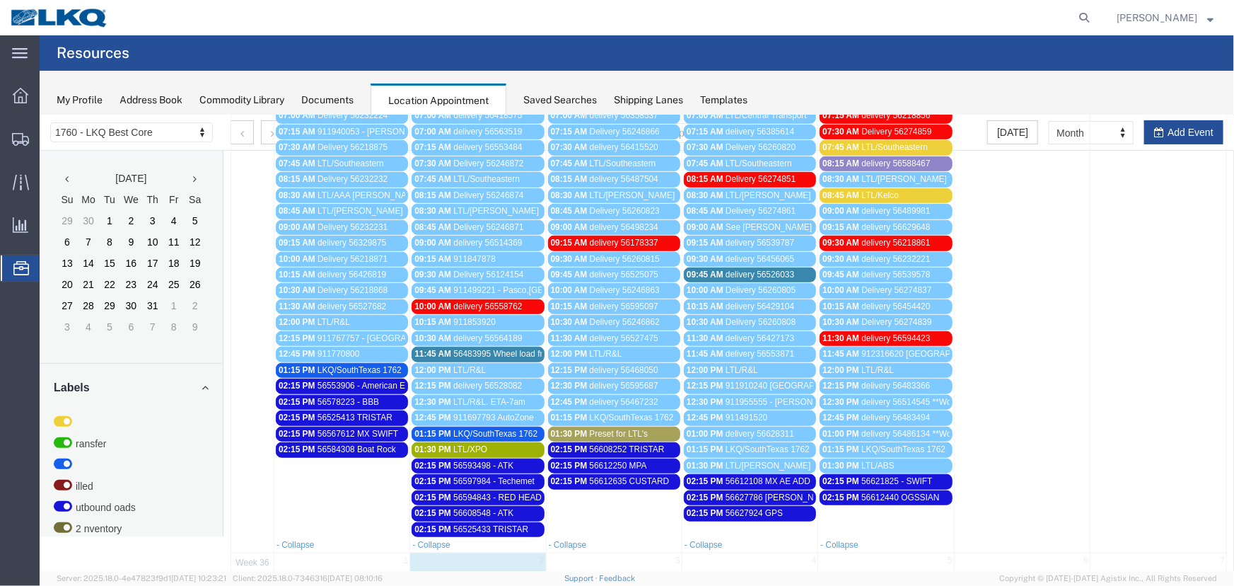
click at [931, 159] on div "08:15 AM delivery 56588467" at bounding box center [885, 163] width 127 height 11
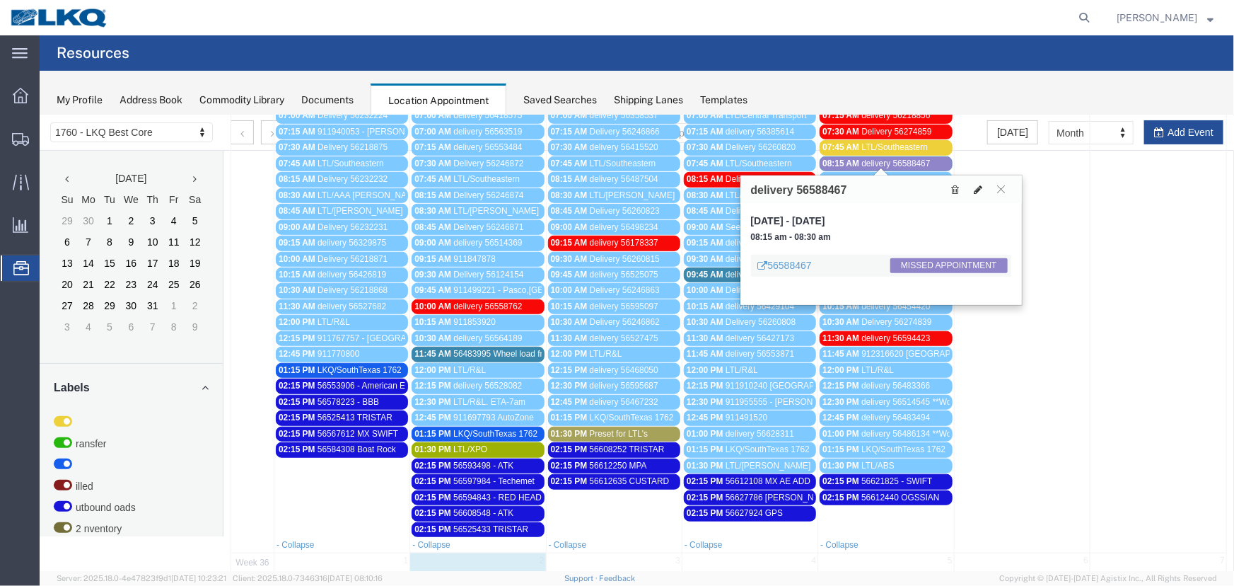
click at [982, 189] on button at bounding box center [978, 188] width 20 height 15
select select "1"
select select "100"
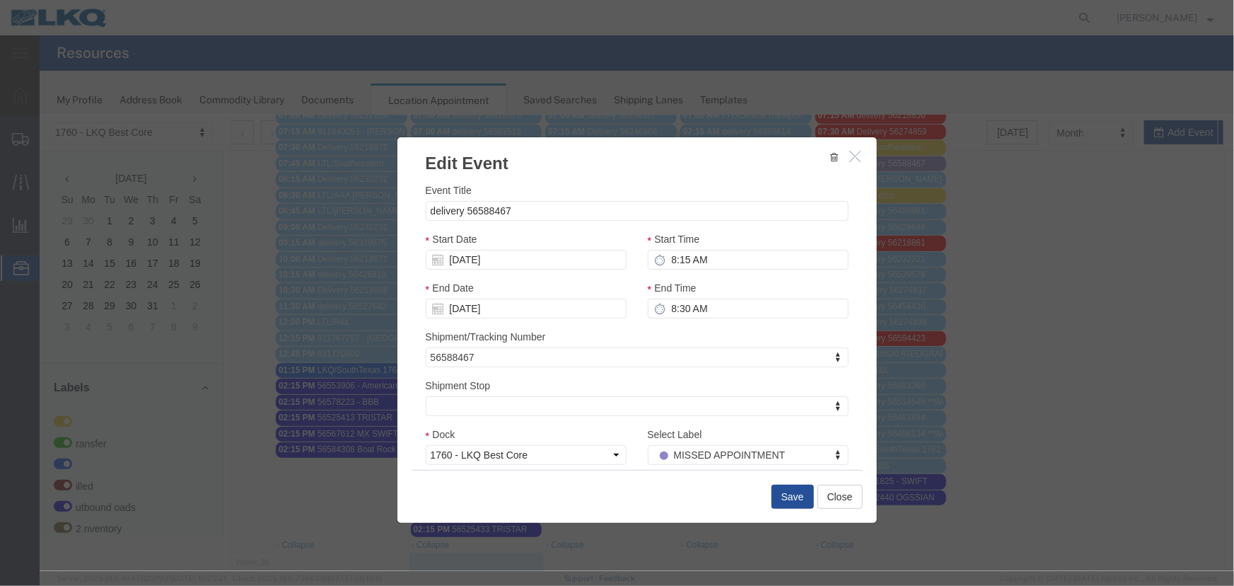
select select
click at [540, 261] on input "[DATE]" at bounding box center [525, 259] width 201 height 20
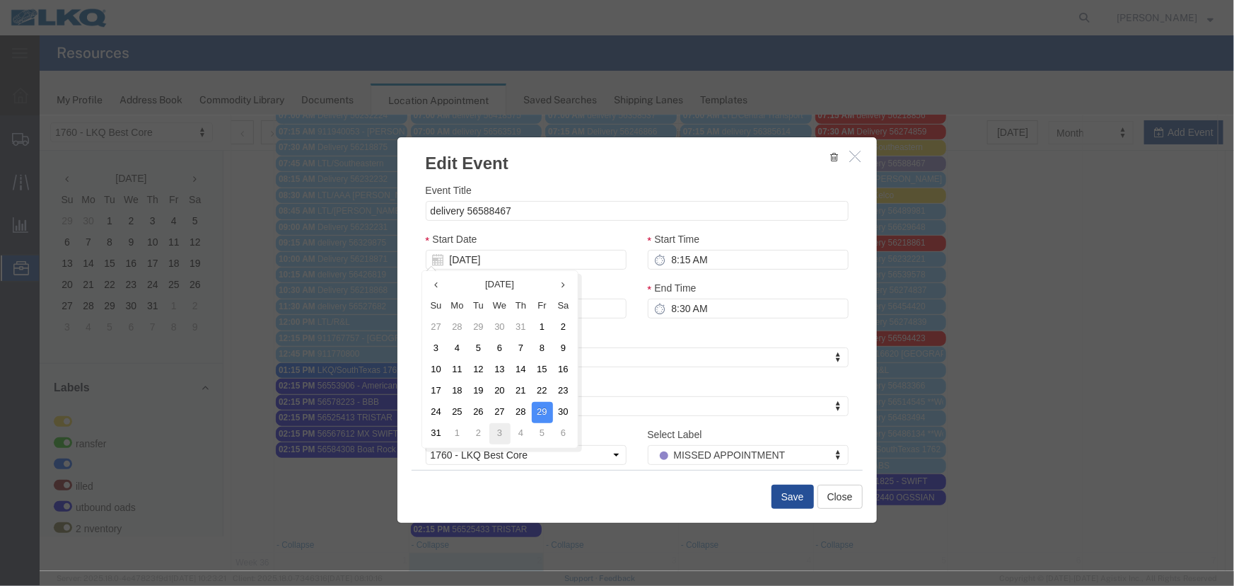
click at [496, 434] on td "3" at bounding box center [499, 432] width 21 height 21
type input "[DATE]"
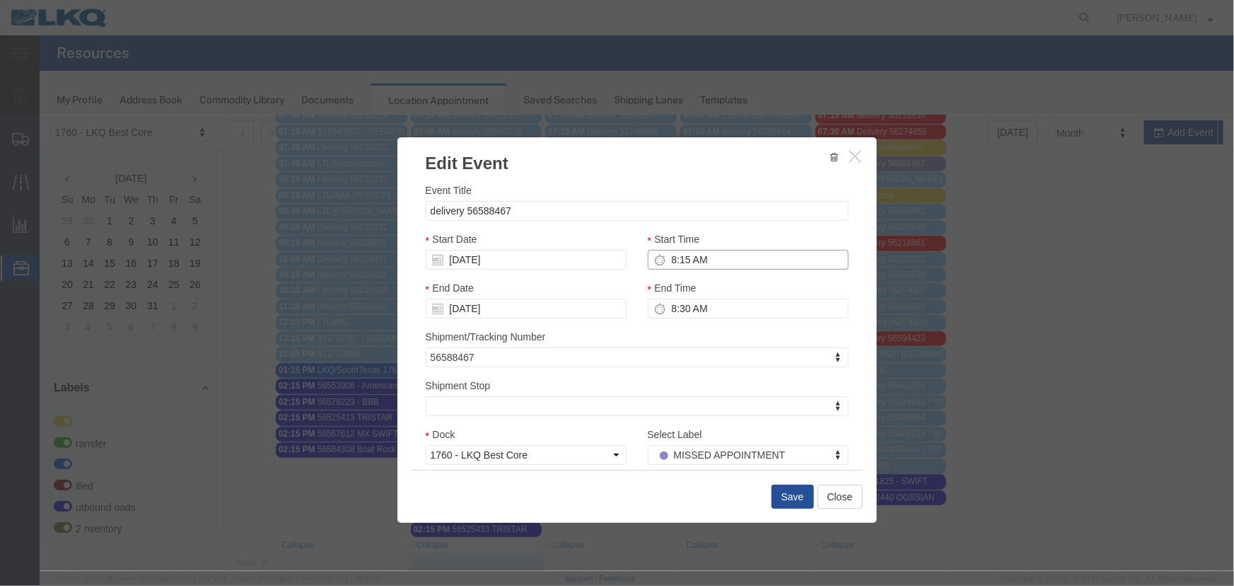
click at [718, 261] on input "8:15 AM" at bounding box center [747, 259] width 201 height 20
type input "9:15 AM"
type input "10:15 AM"
type input "9:15 AM"
click at [748, 395] on div "Shipment Stop Shipment Stop Shipment Stop Pickup: lkq of eastern [US_STATE] - 1…" at bounding box center [636, 396] width 423 height 38
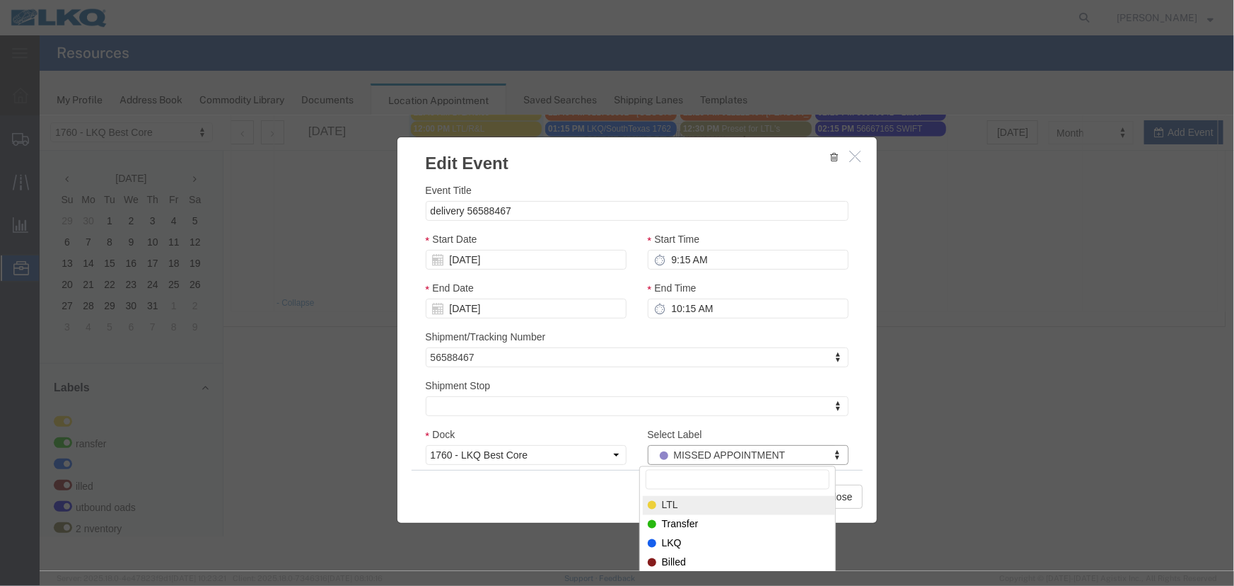
scroll to position [962, 0]
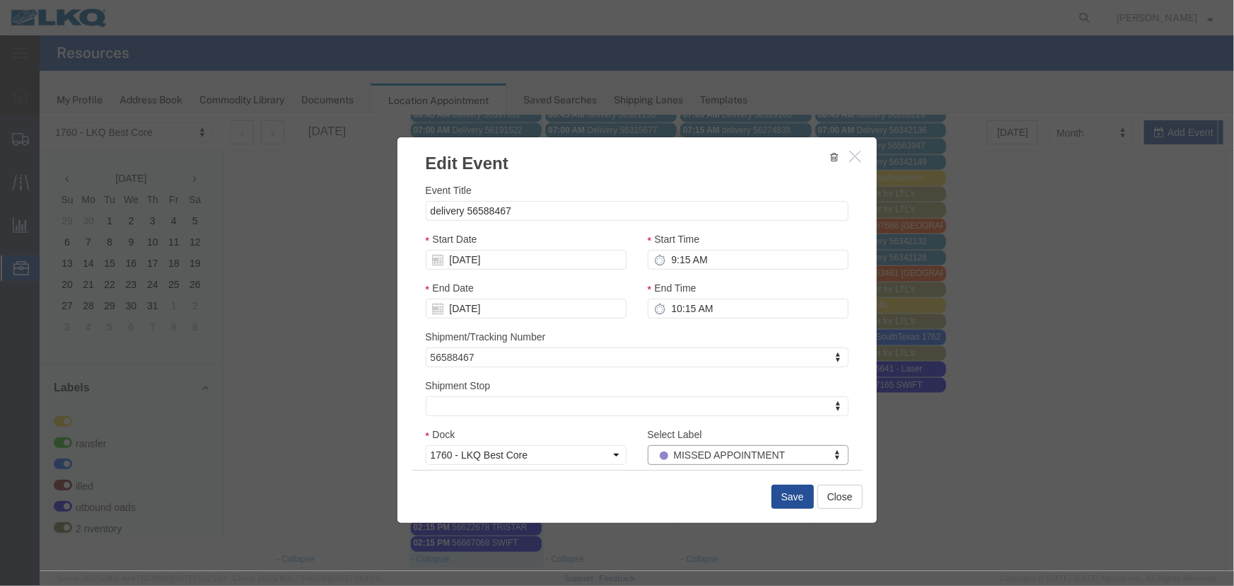
drag, startPoint x: 719, startPoint y: 164, endPoint x: 722, endPoint y: 132, distance: 31.9
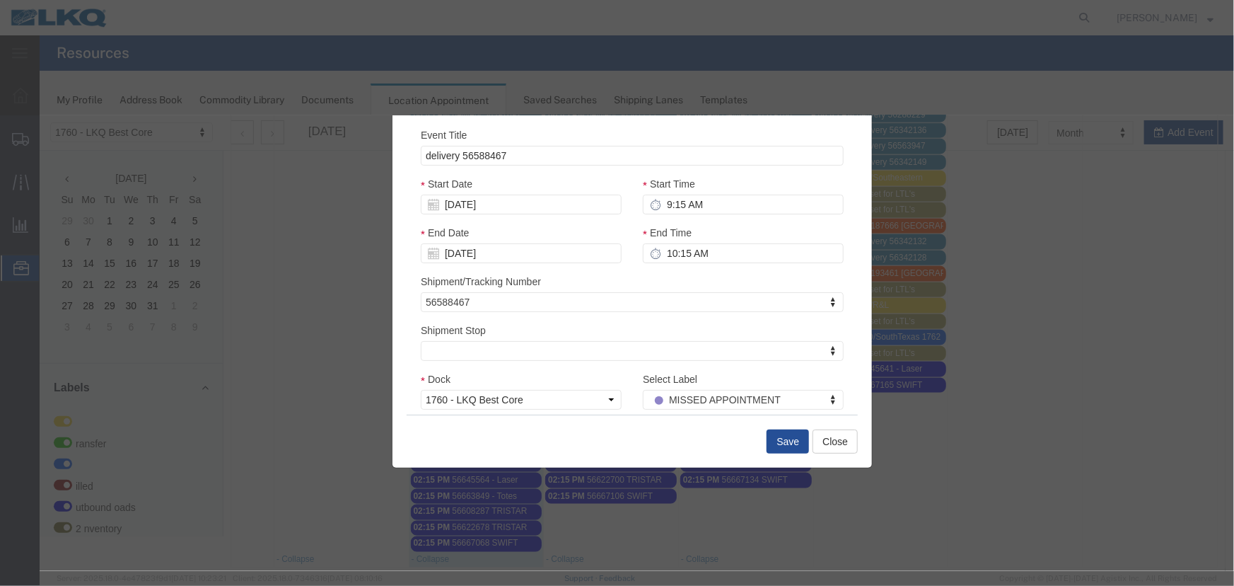
drag, startPoint x: 706, startPoint y: 155, endPoint x: 701, endPoint y: 100, distance: 55.4
drag, startPoint x: 643, startPoint y: 120, endPoint x: 639, endPoint y: 141, distance: 21.6
click at [639, 141] on div "Event Title delivery 56588467 Start Date [DATE] Start Time 9:15 AM End Date [DA…" at bounding box center [631, 267] width 479 height 294
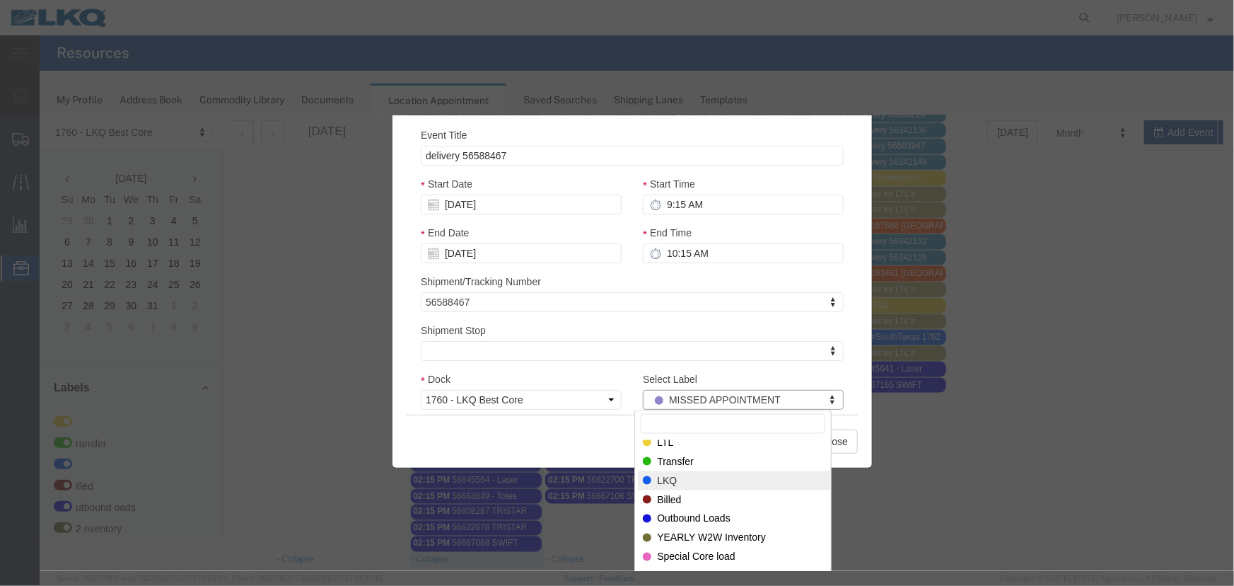
scroll to position [8, 0]
select select "400"
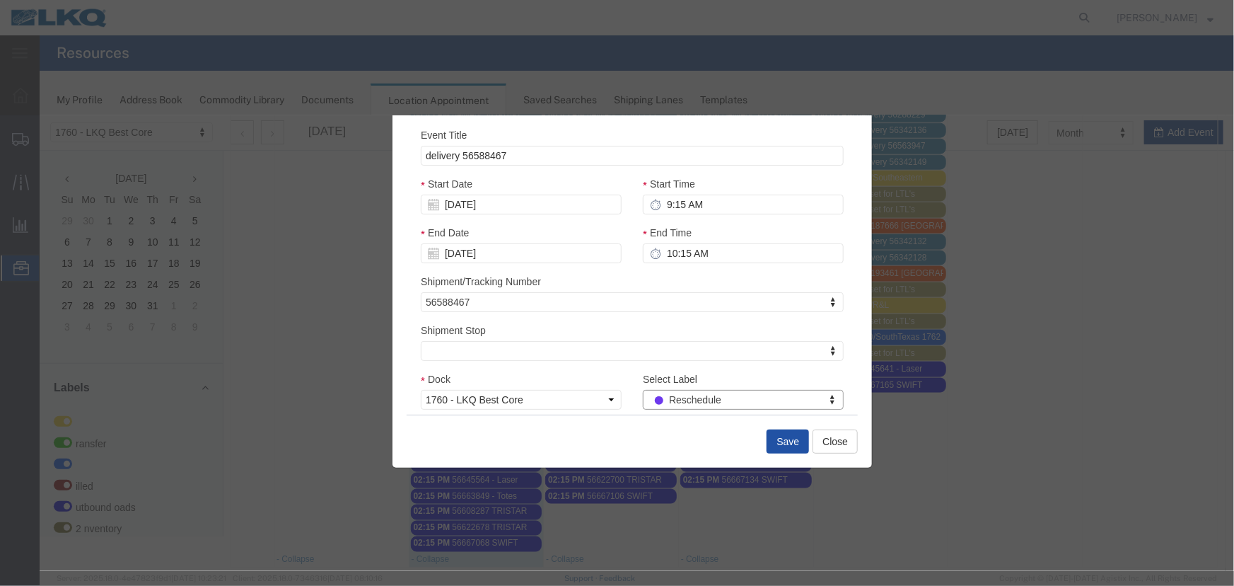
click at [782, 438] on button "Save" at bounding box center [787, 441] width 42 height 24
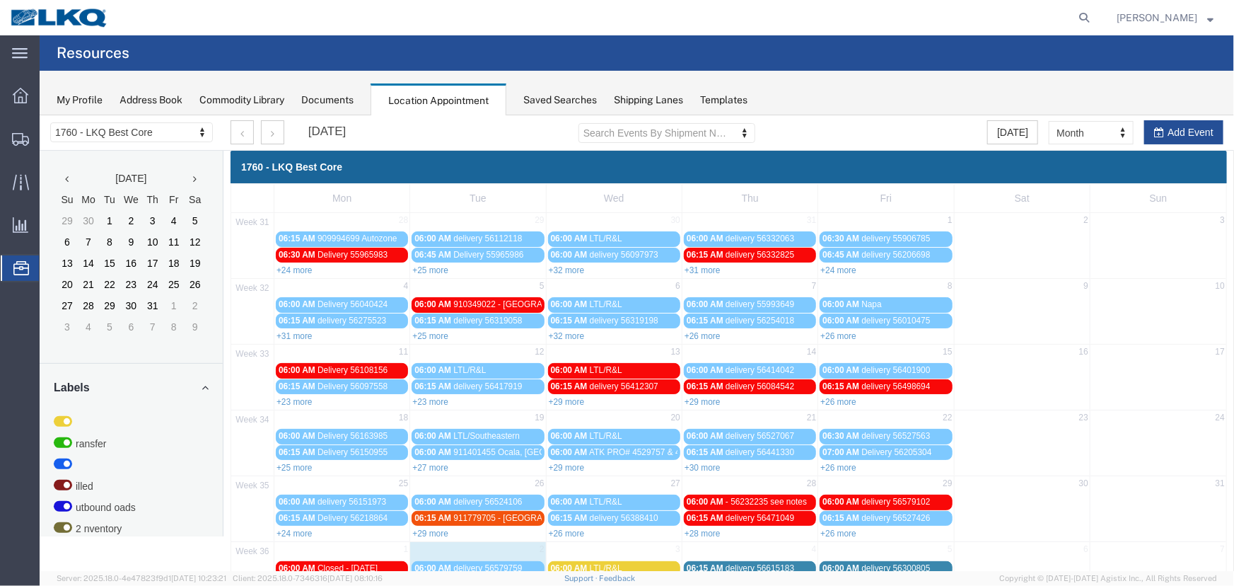
scroll to position [48, 0]
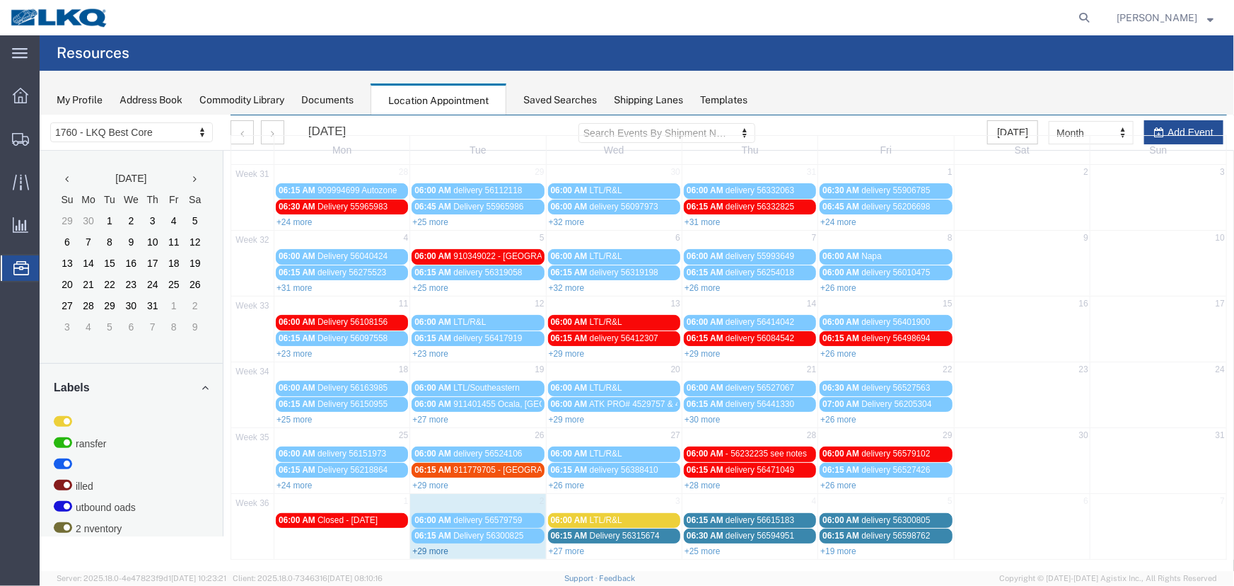
click at [419, 549] on link "+29 more" at bounding box center [430, 550] width 36 height 10
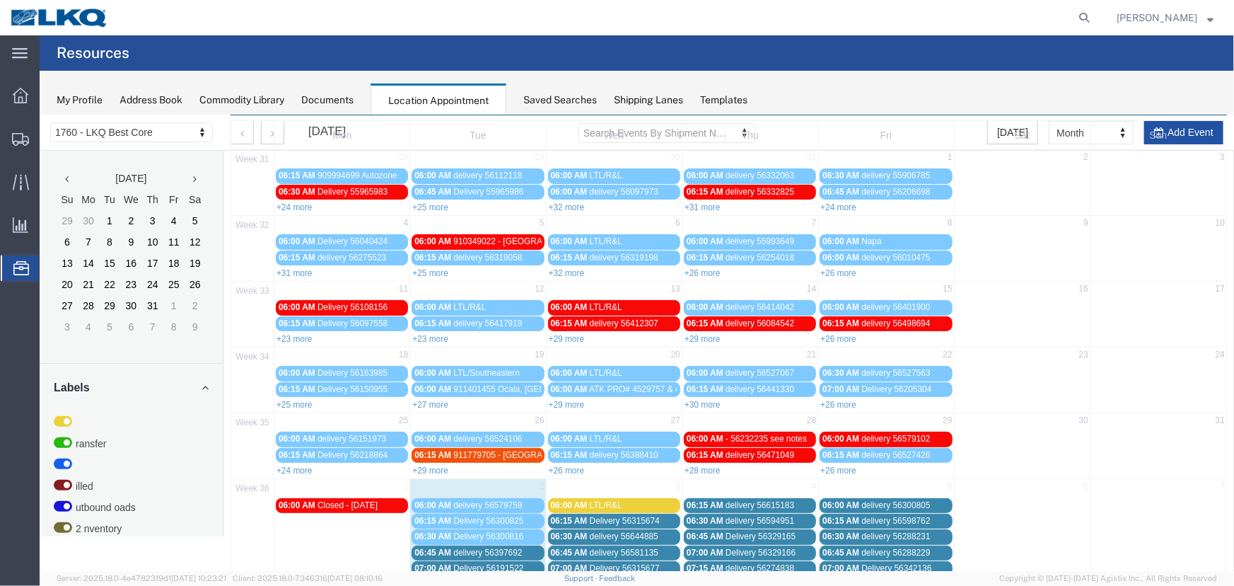
scroll to position [0, 0]
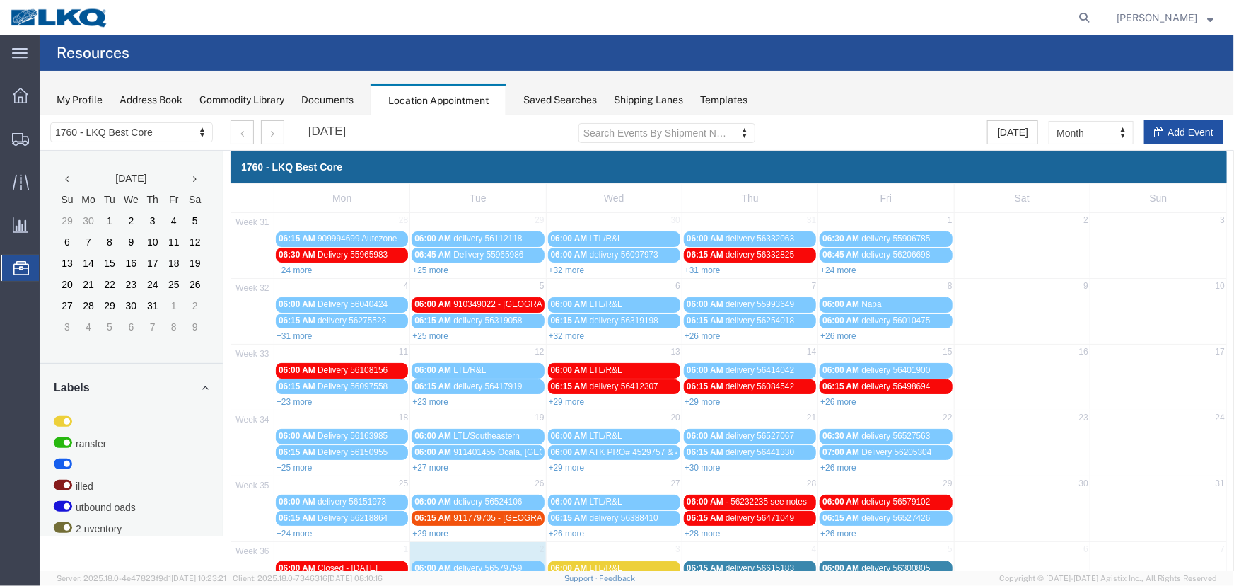
click at [1178, 128] on button "Add Event" at bounding box center [1183, 132] width 79 height 24
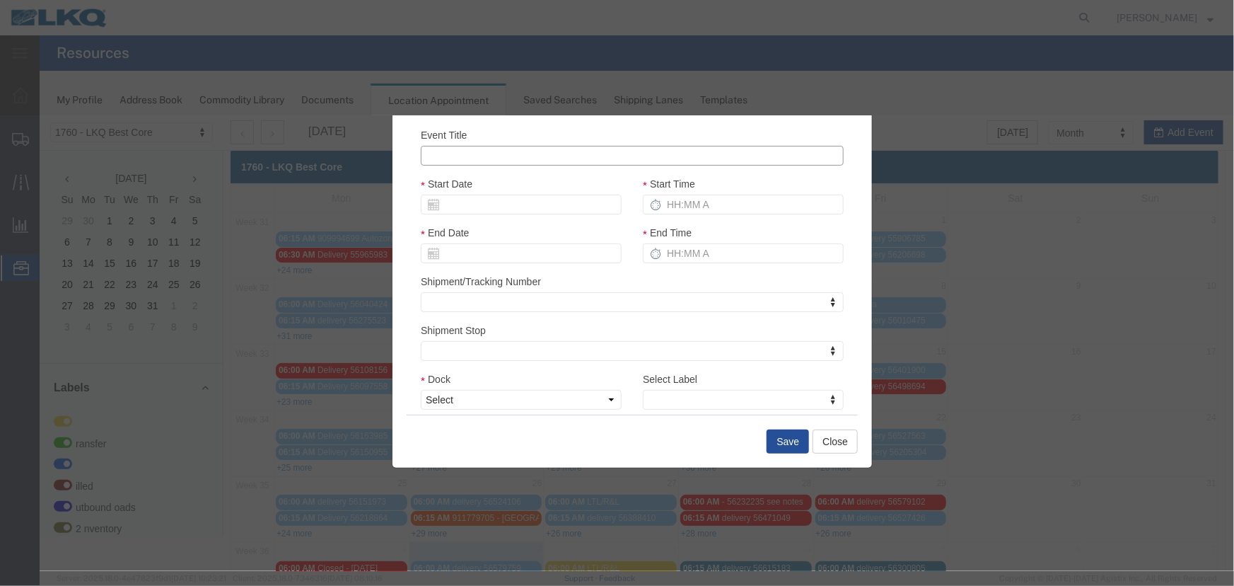
click at [508, 156] on input "Event Title" at bounding box center [631, 155] width 423 height 20
paste input "56684022"
type input "56684022 - Boat Rock"
click at [475, 200] on input "Start Date" at bounding box center [520, 204] width 201 height 20
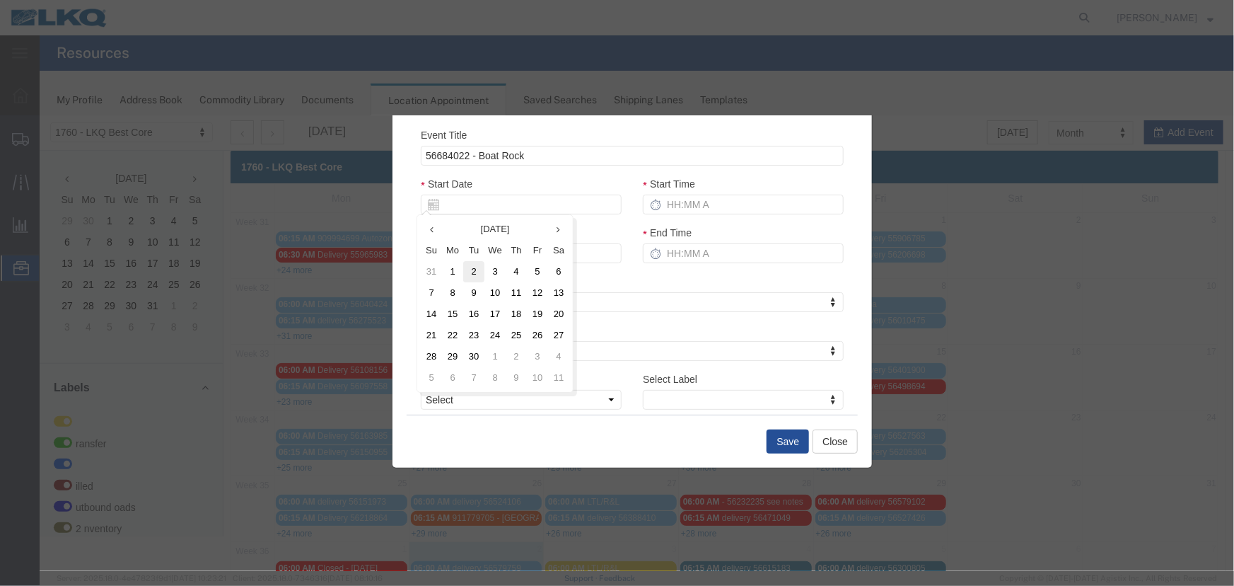
click at [477, 275] on td "2" at bounding box center [473, 270] width 21 height 21
type input "[DATE]"
click at [715, 203] on input "Start Time" at bounding box center [742, 204] width 201 height 20
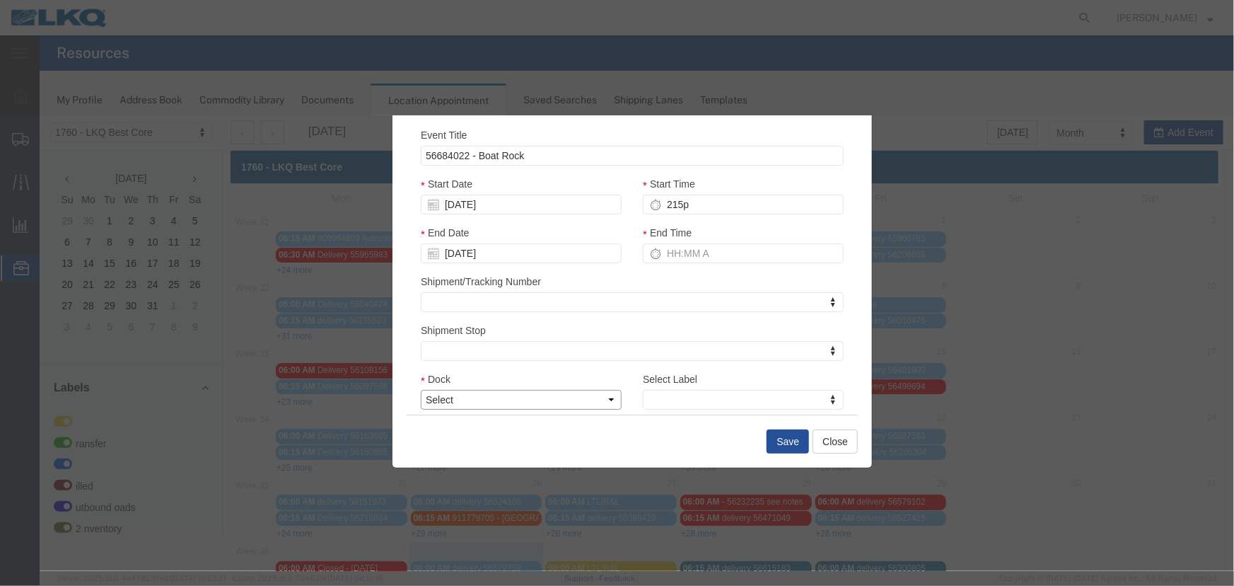
click at [499, 402] on select "Select 1760 - LKQ Best Core 1760 - Outbound Loads" at bounding box center [520, 399] width 201 height 20
type input "2:15 PM"
type input "3:15 PM"
select select "1"
click at [420, 389] on select "Select 1760 - LKQ Best Core 1760 - Outbound Loads" at bounding box center [520, 399] width 201 height 20
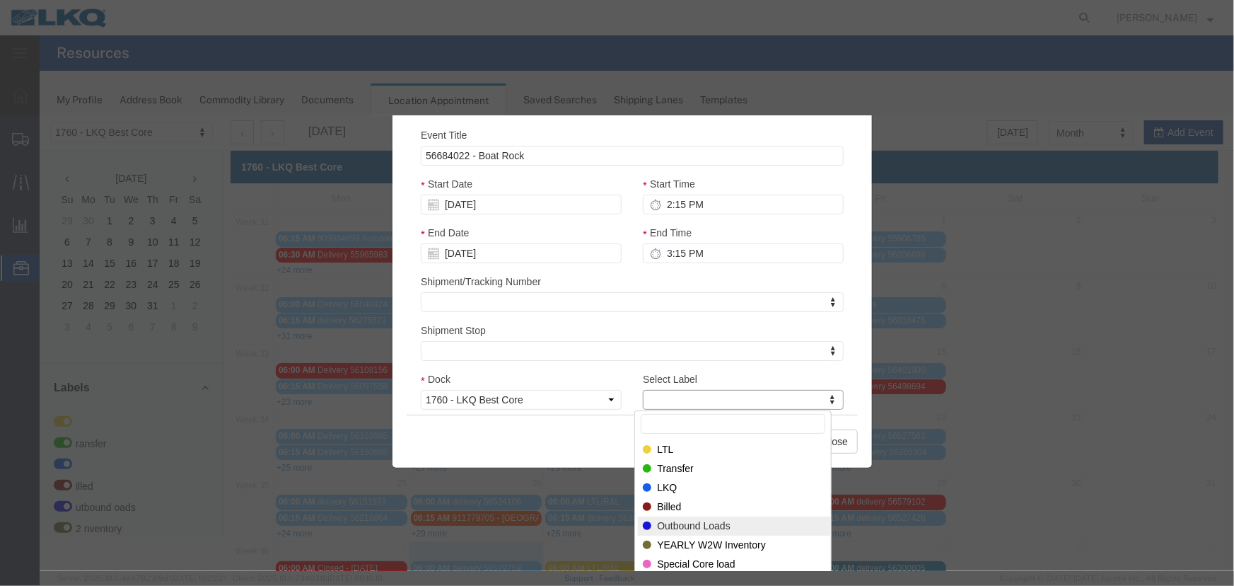
select select "80"
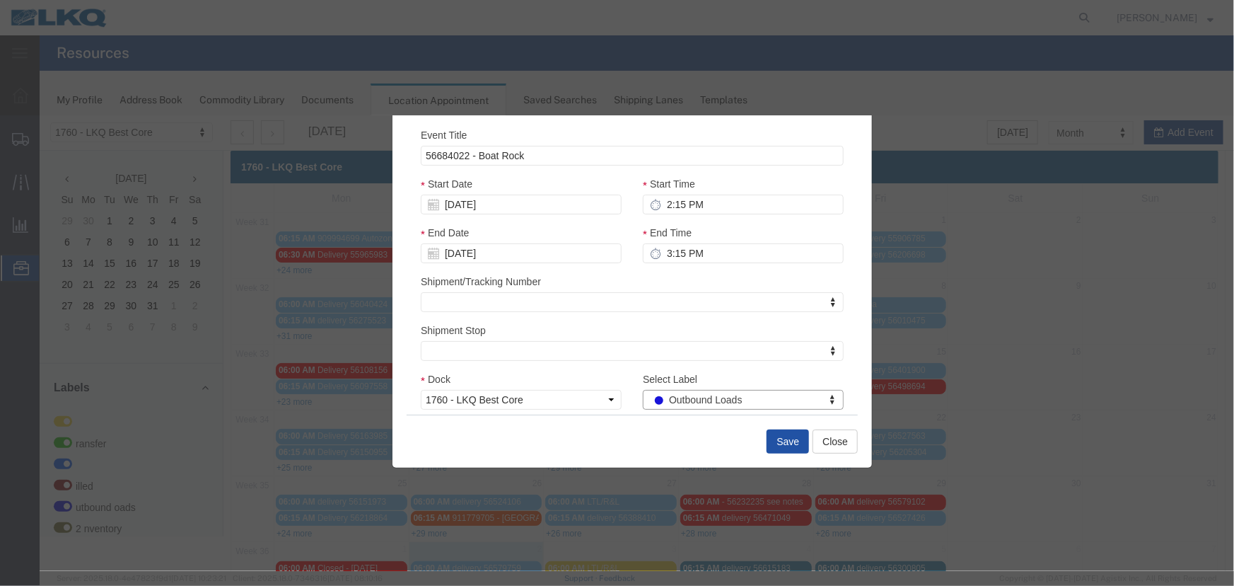
click at [786, 438] on button "Save" at bounding box center [787, 441] width 42 height 24
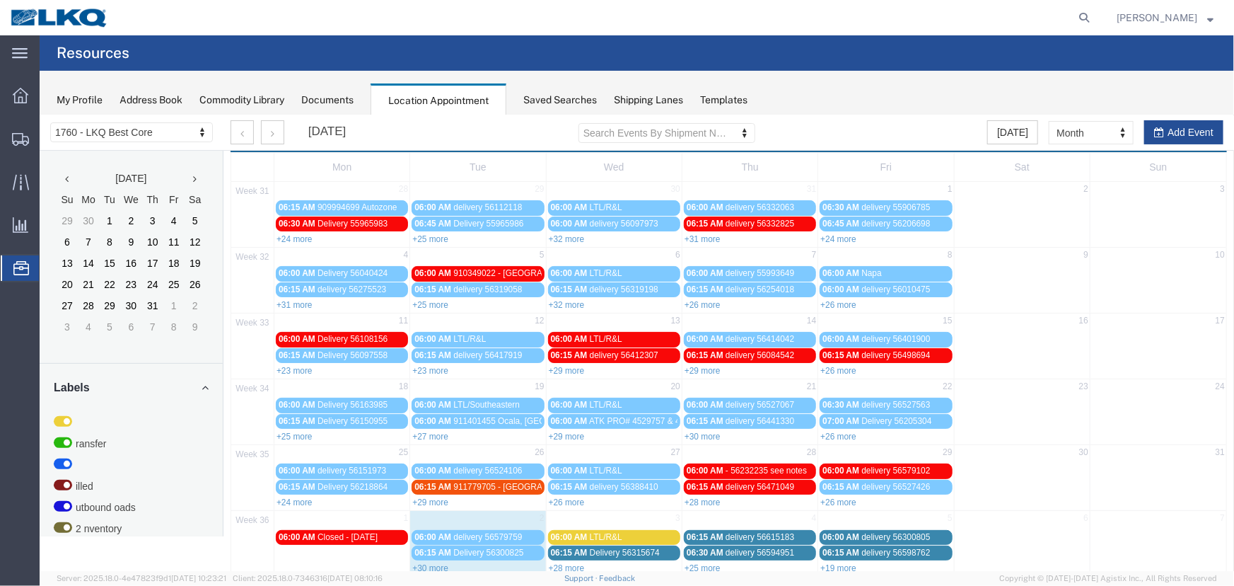
scroll to position [48, 0]
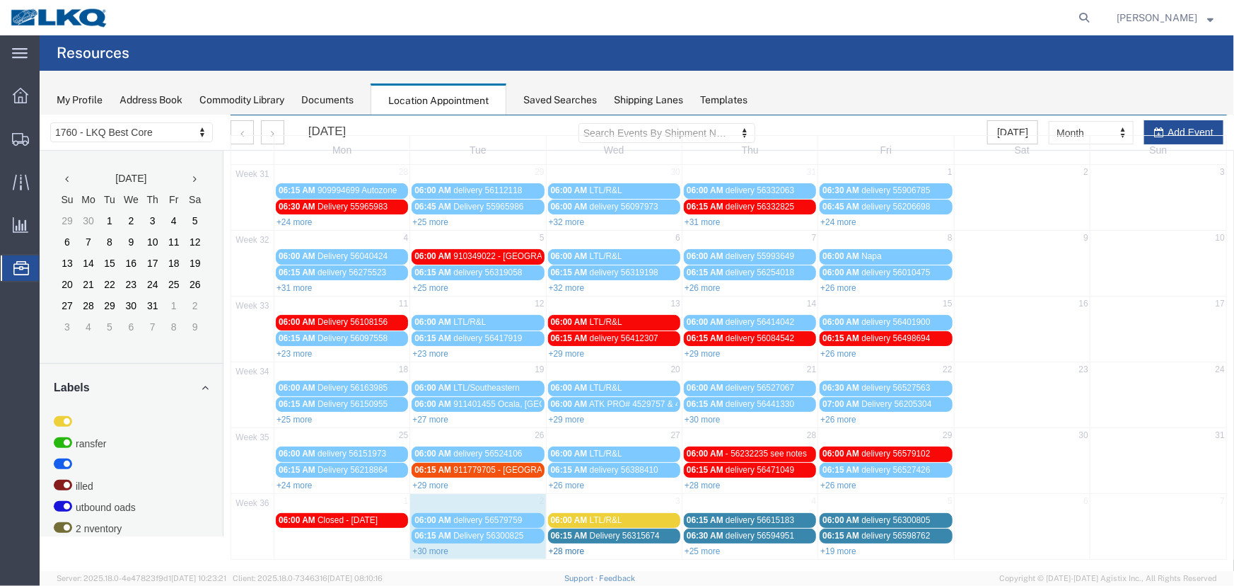
click at [564, 546] on link "+28 more" at bounding box center [566, 550] width 36 height 10
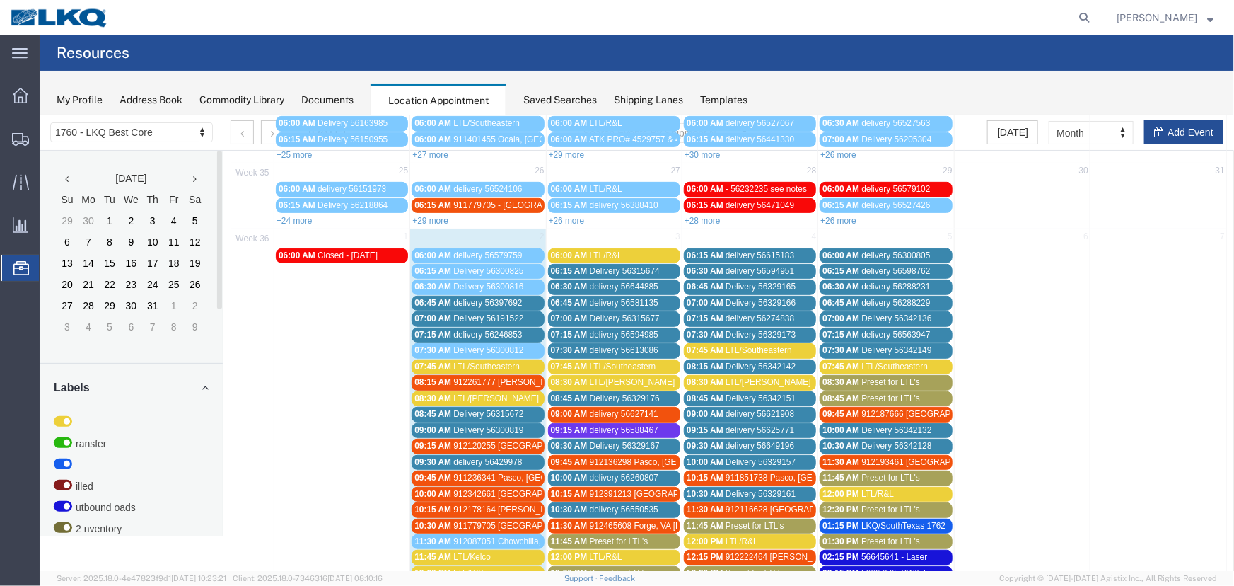
scroll to position [305, 0]
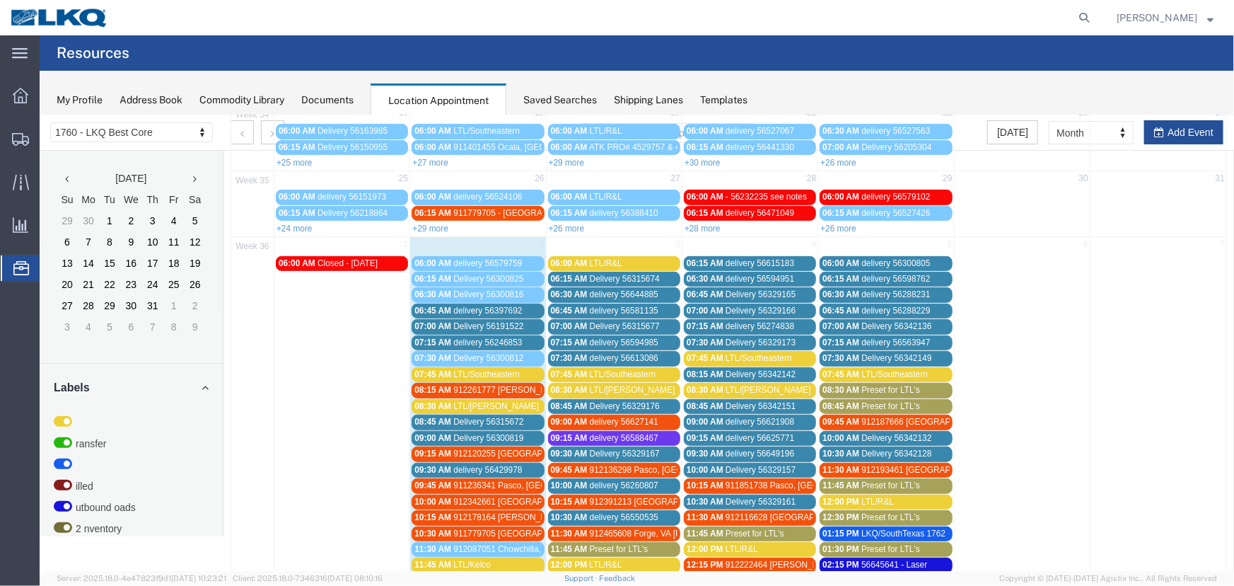
click at [497, 368] on span "LTL/Southeastern" at bounding box center [486, 373] width 66 height 10
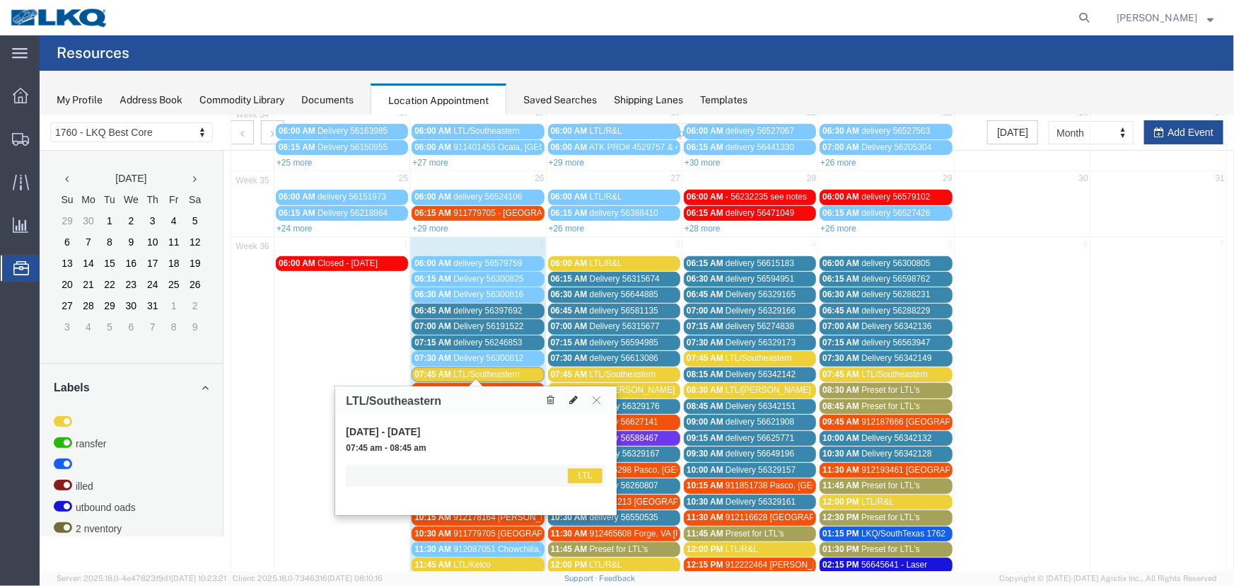
click at [566, 398] on button at bounding box center [573, 399] width 20 height 15
select select "1"
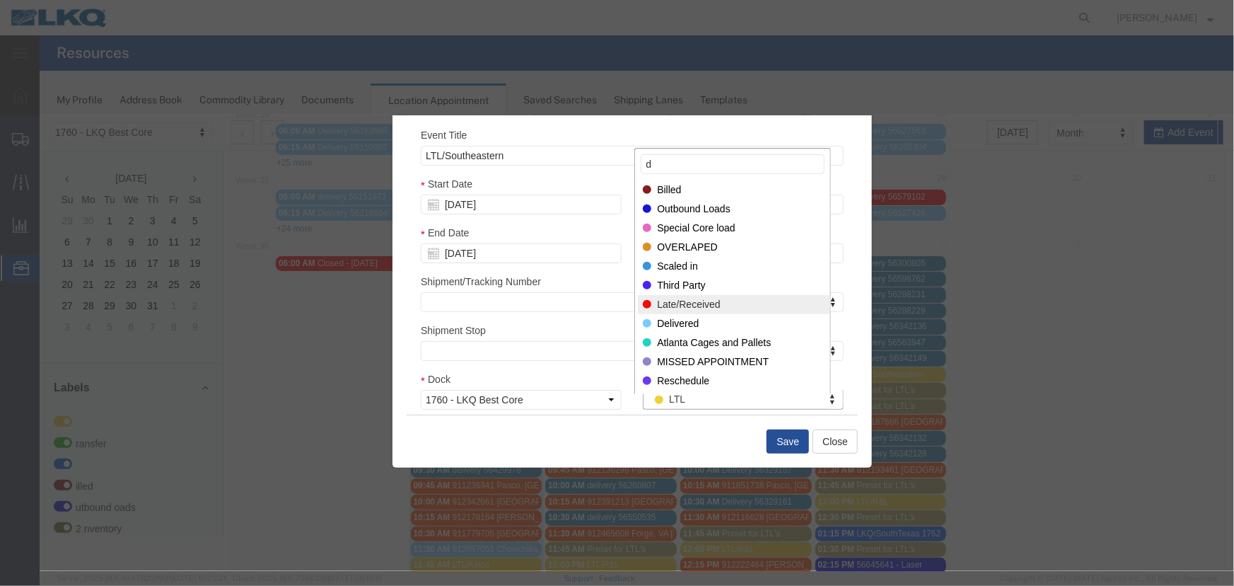
type input "d"
select select "40"
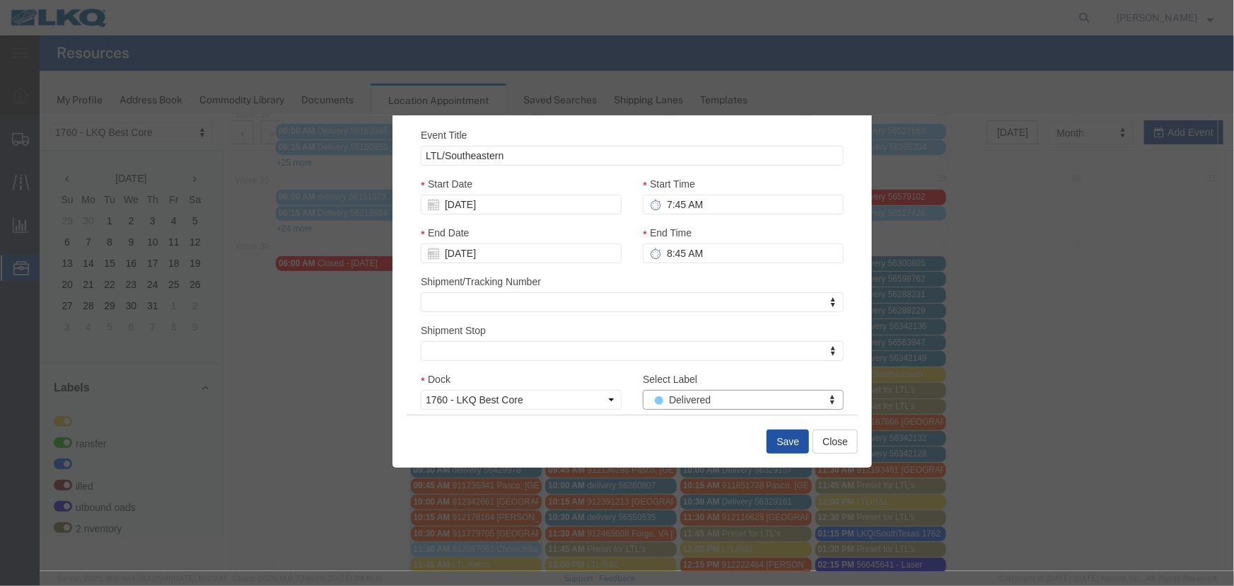
click at [777, 441] on button "Save" at bounding box center [787, 441] width 42 height 24
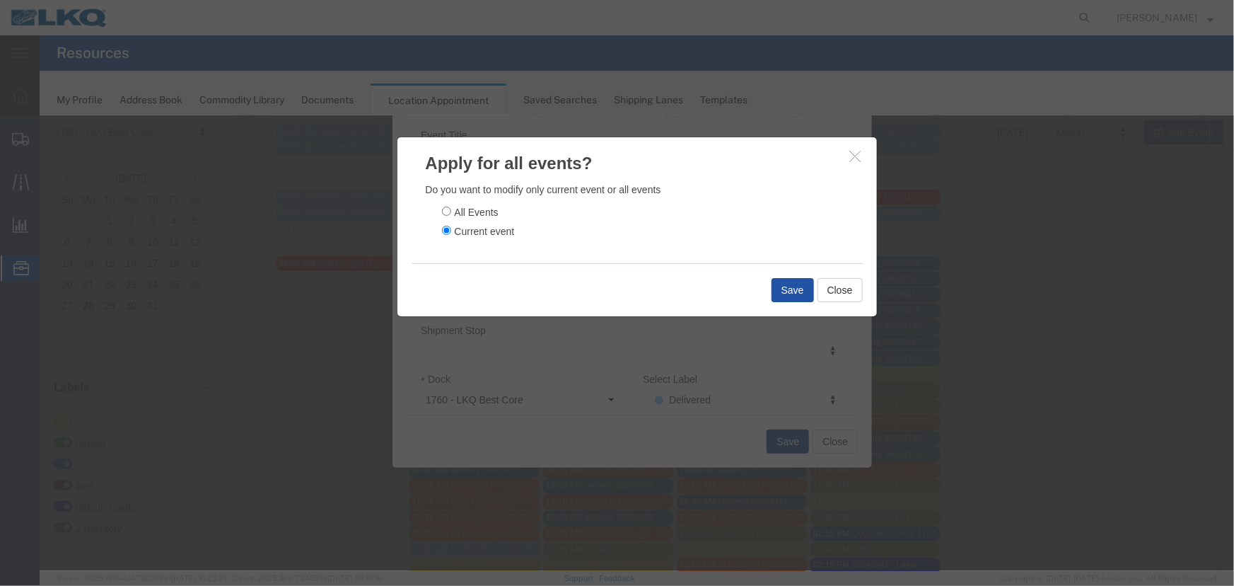
click at [788, 283] on button "Save" at bounding box center [792, 289] width 42 height 24
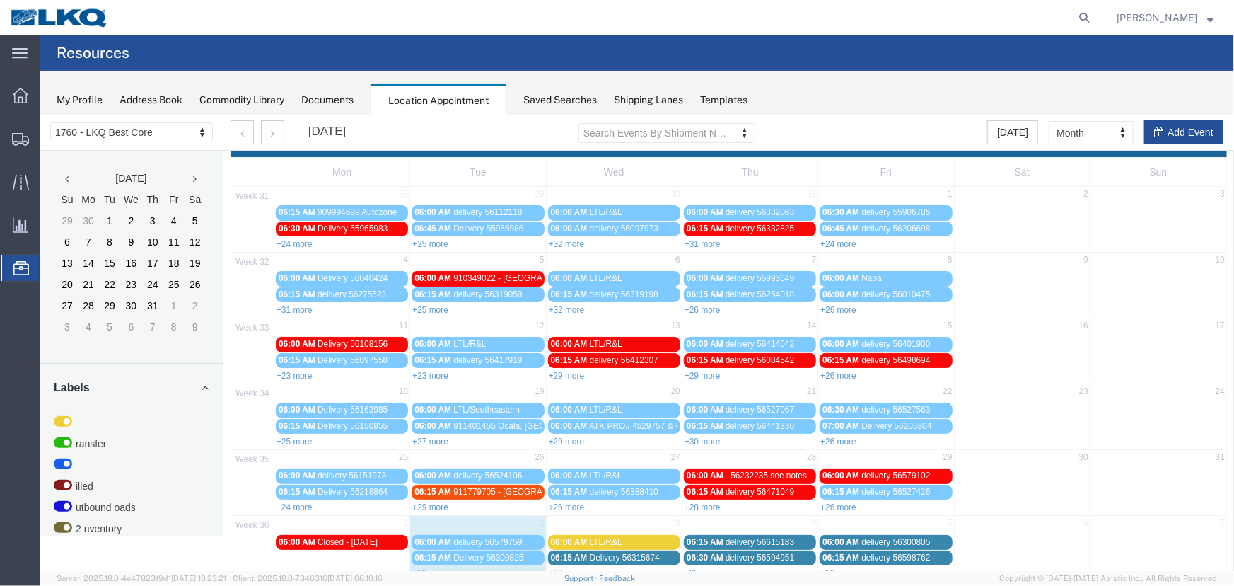
scroll to position [48, 0]
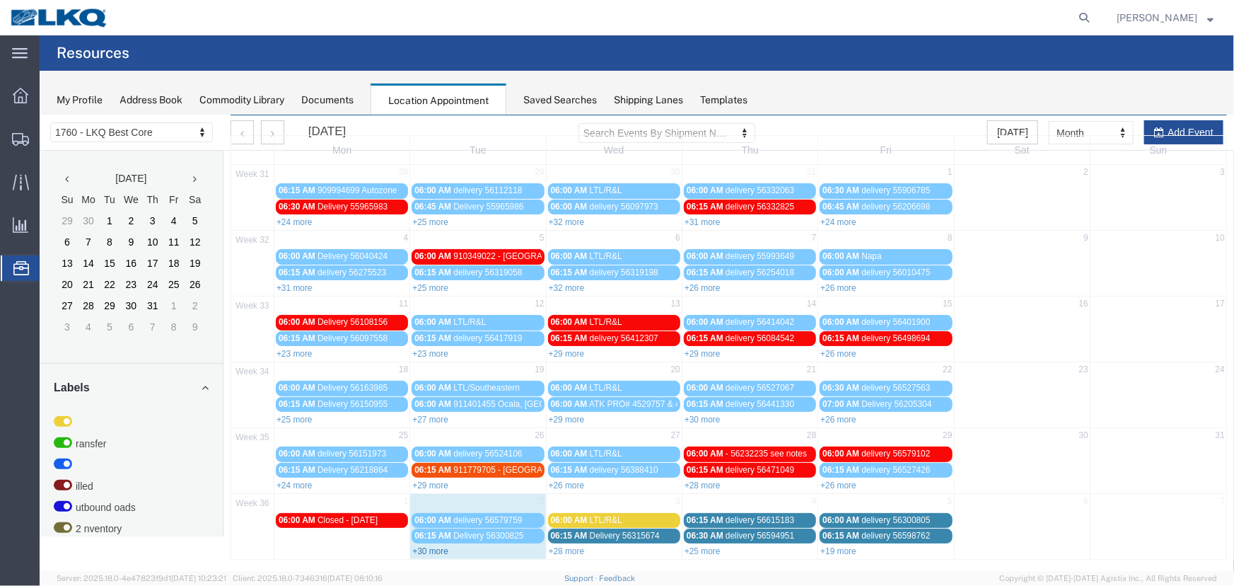
click at [430, 548] on link "+30 more" at bounding box center [430, 550] width 36 height 10
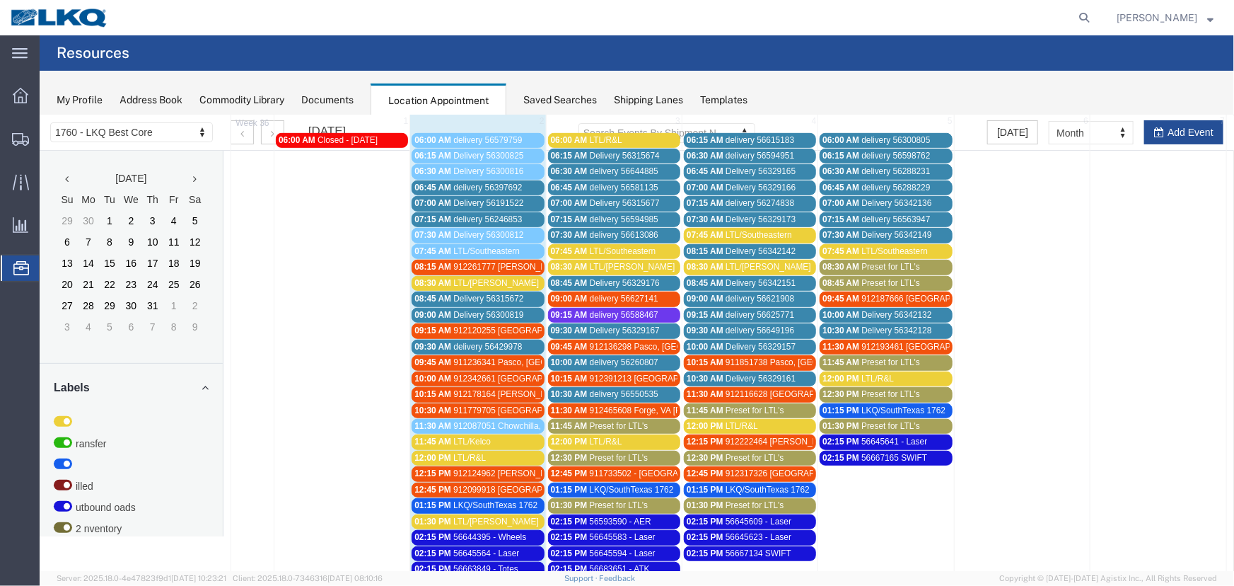
scroll to position [434, 0]
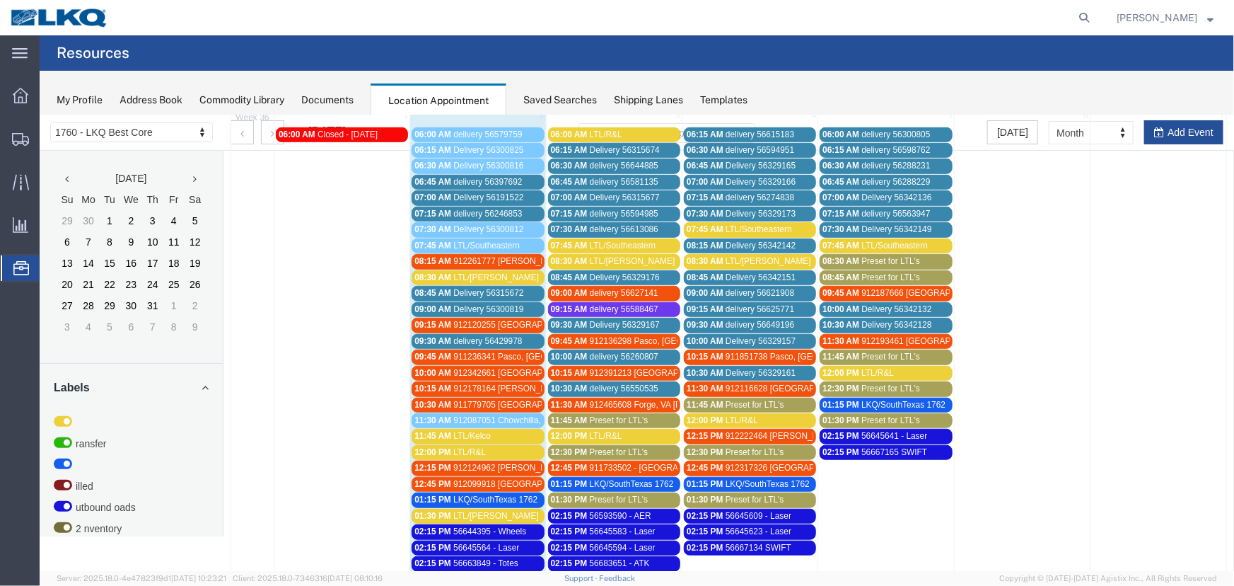
click at [606, 303] on span "delivery 56588467" at bounding box center [623, 308] width 69 height 10
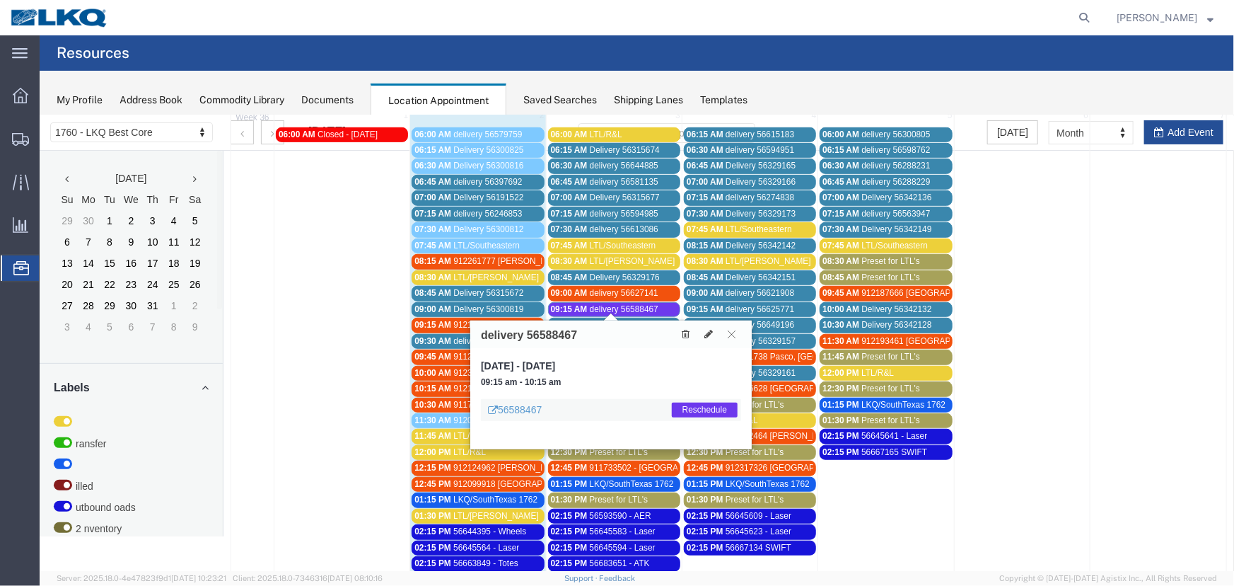
click at [636, 303] on span "delivery 56588467" at bounding box center [623, 308] width 69 height 10
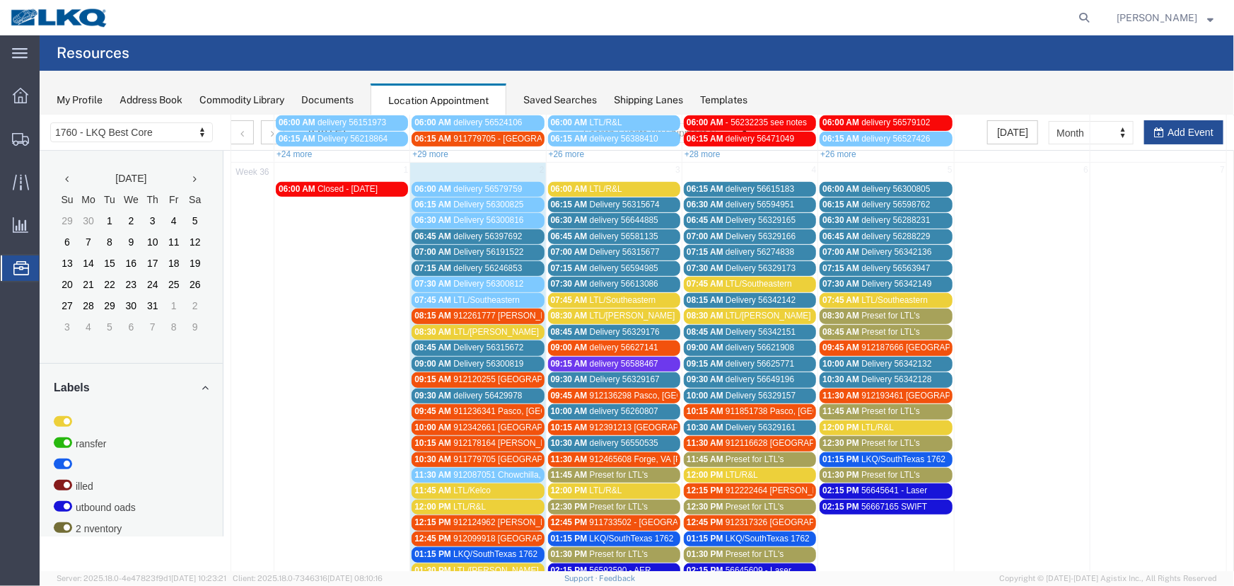
scroll to position [305, 0]
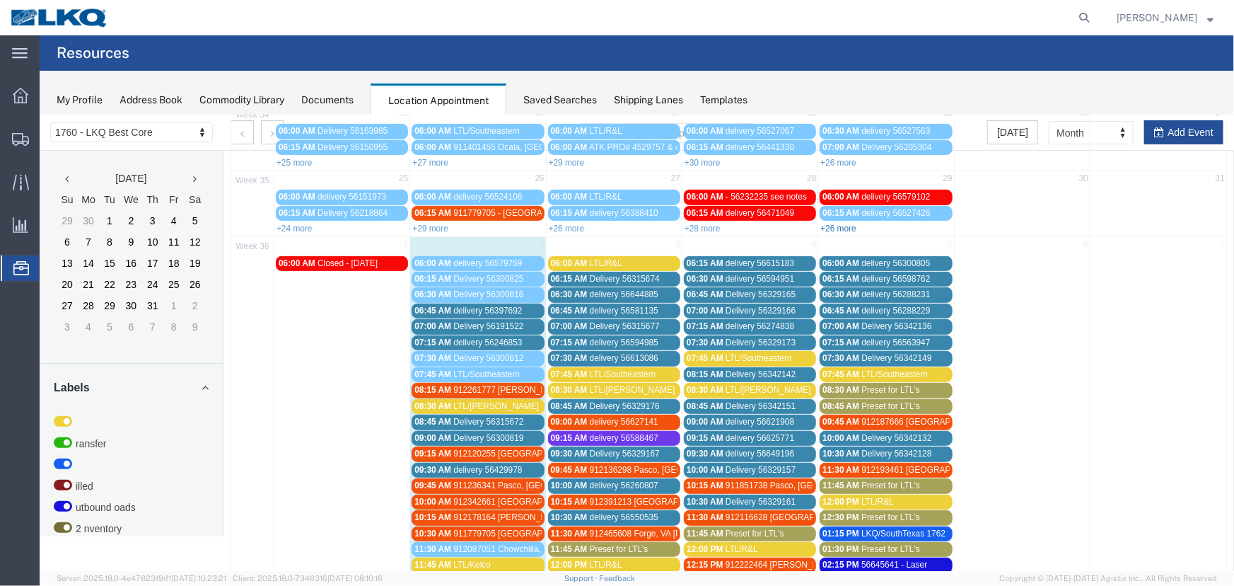
click at [834, 225] on link "+26 more" at bounding box center [838, 228] width 36 height 10
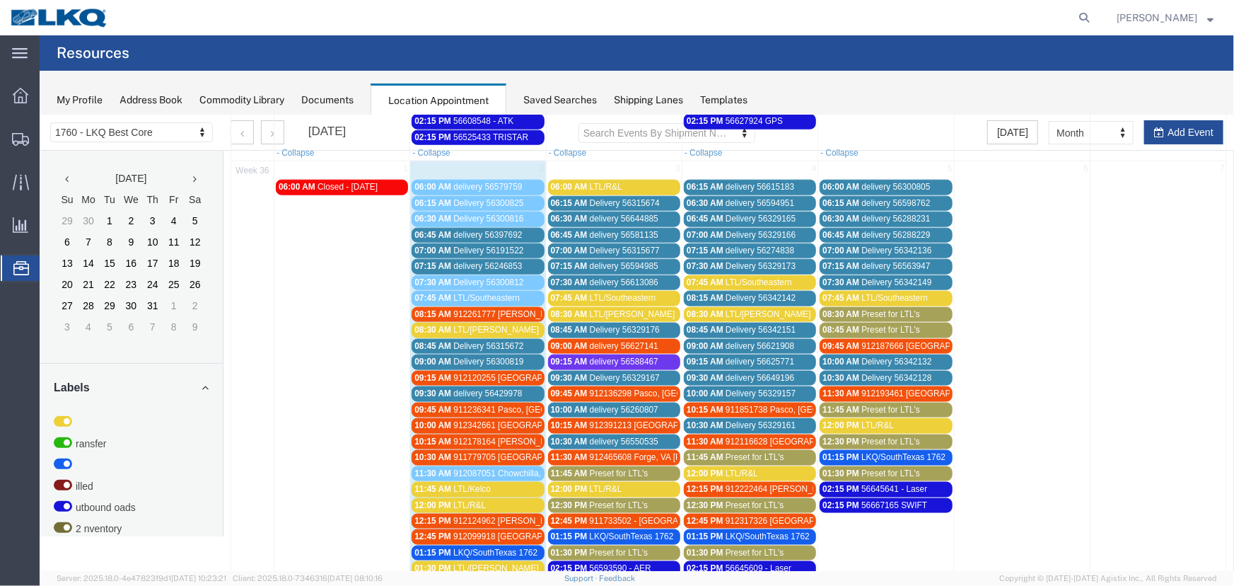
scroll to position [820, 0]
